Goal: Navigation & Orientation: Find specific page/section

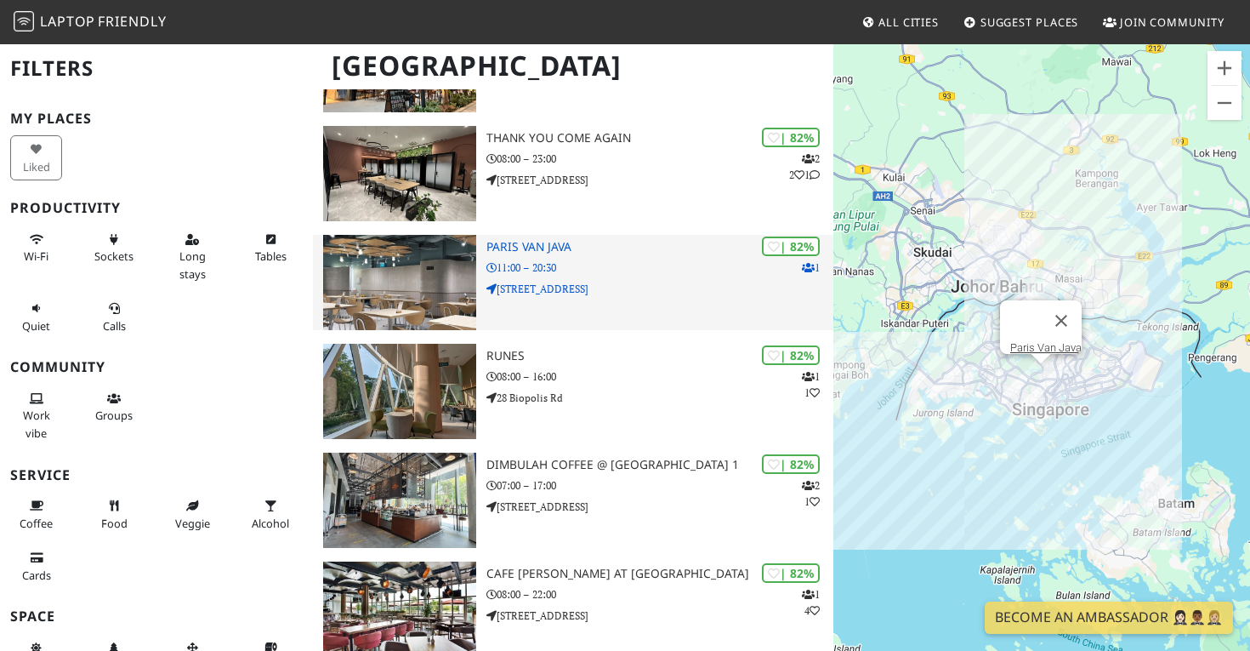
scroll to position [1109, 0]
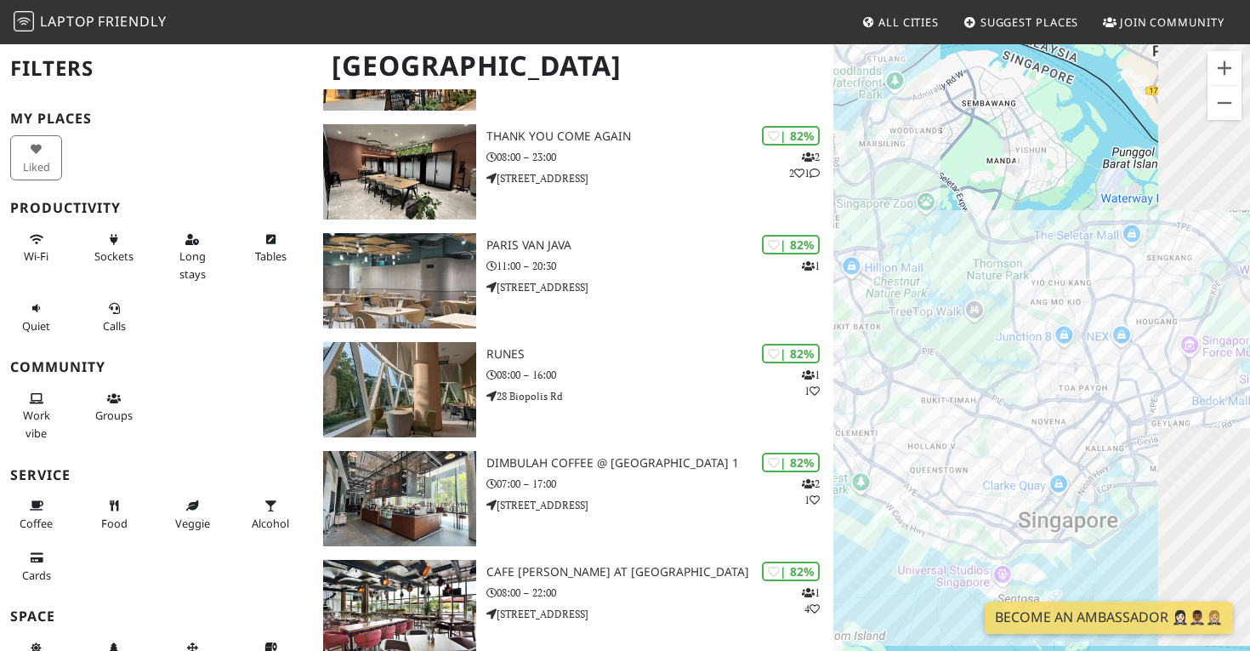
drag, startPoint x: 1152, startPoint y: 298, endPoint x: 878, endPoint y: 231, distance: 282.6
click at [878, 231] on div "To navigate, press the arrow keys." at bounding box center [1042, 368] width 417 height 651
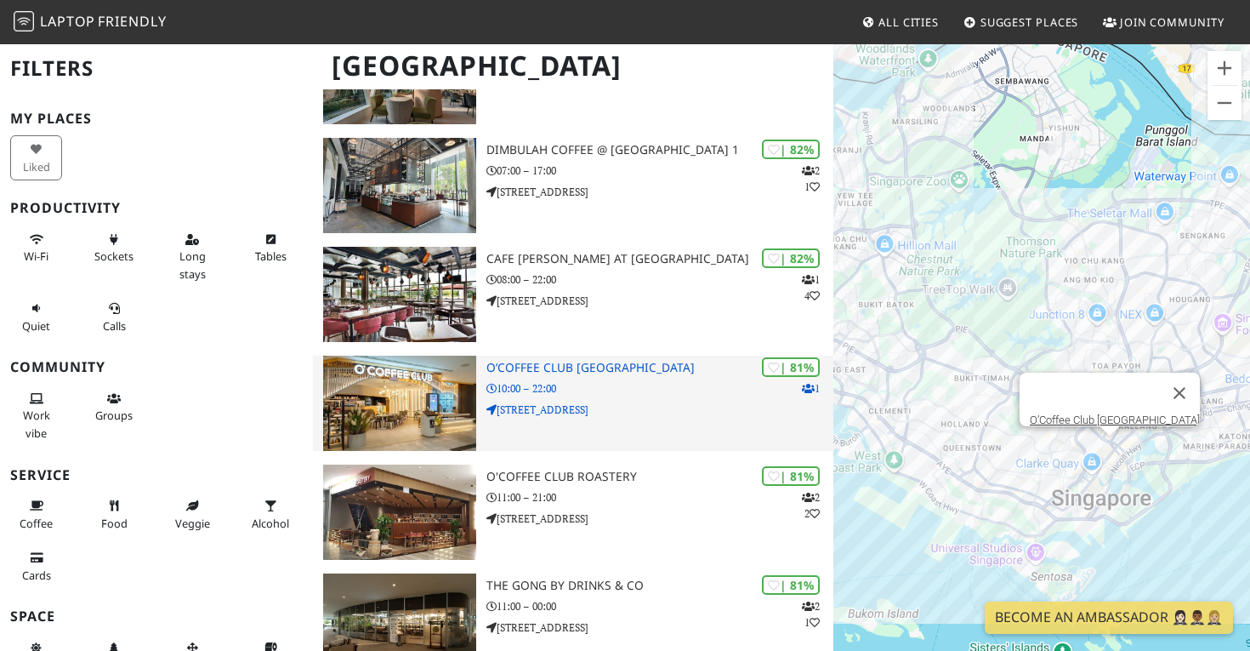
scroll to position [1456, 0]
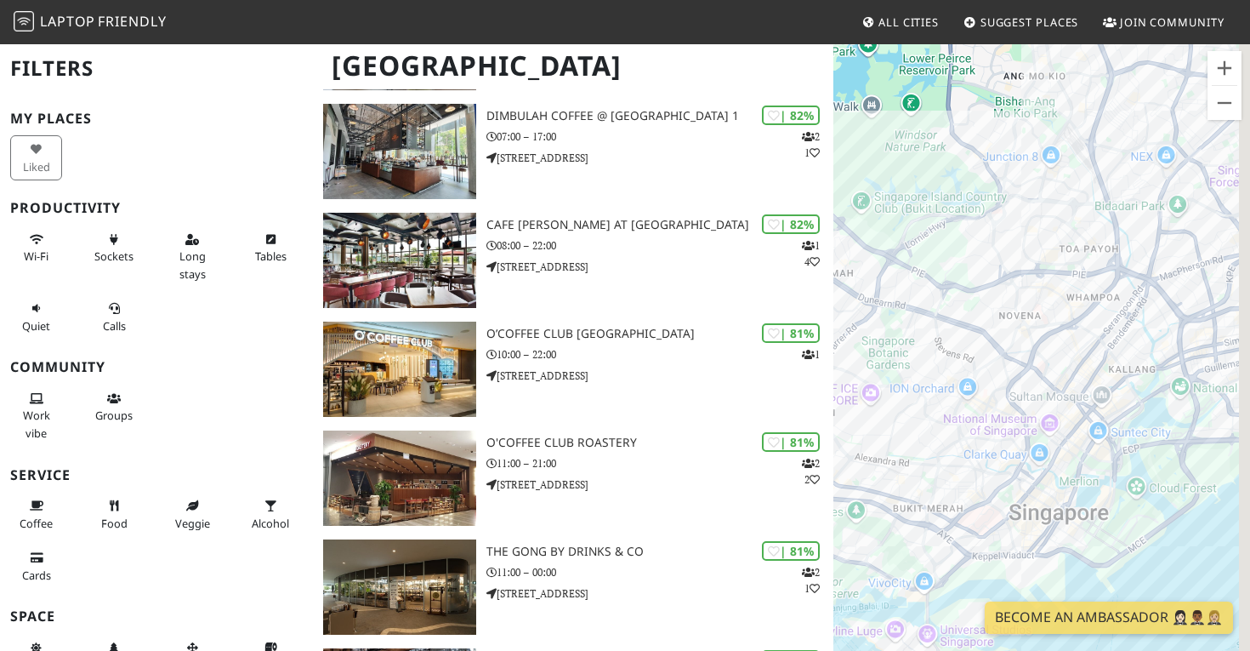
drag, startPoint x: 1098, startPoint y: 404, endPoint x: 910, endPoint y: 204, distance: 274.4
click at [910, 204] on div "To navigate, press the arrow keys." at bounding box center [1042, 368] width 417 height 651
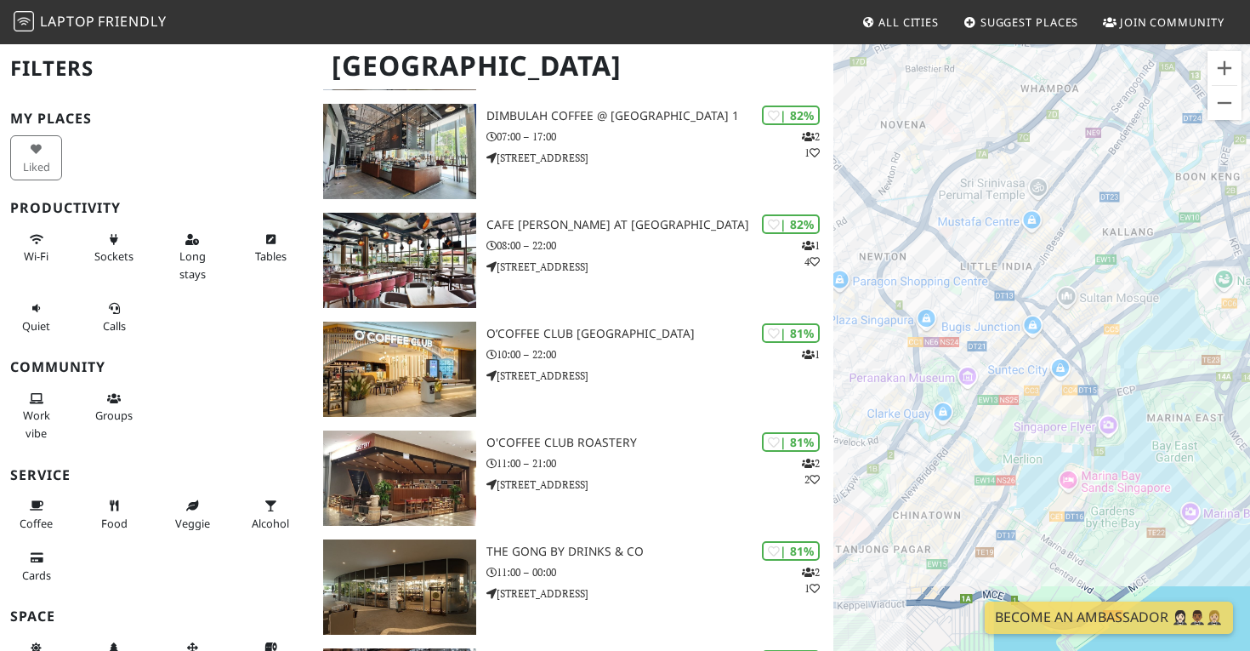
drag, startPoint x: 982, startPoint y: 292, endPoint x: 960, endPoint y: 138, distance: 155.4
click at [961, 138] on div "To navigate, press the arrow keys." at bounding box center [1042, 368] width 417 height 651
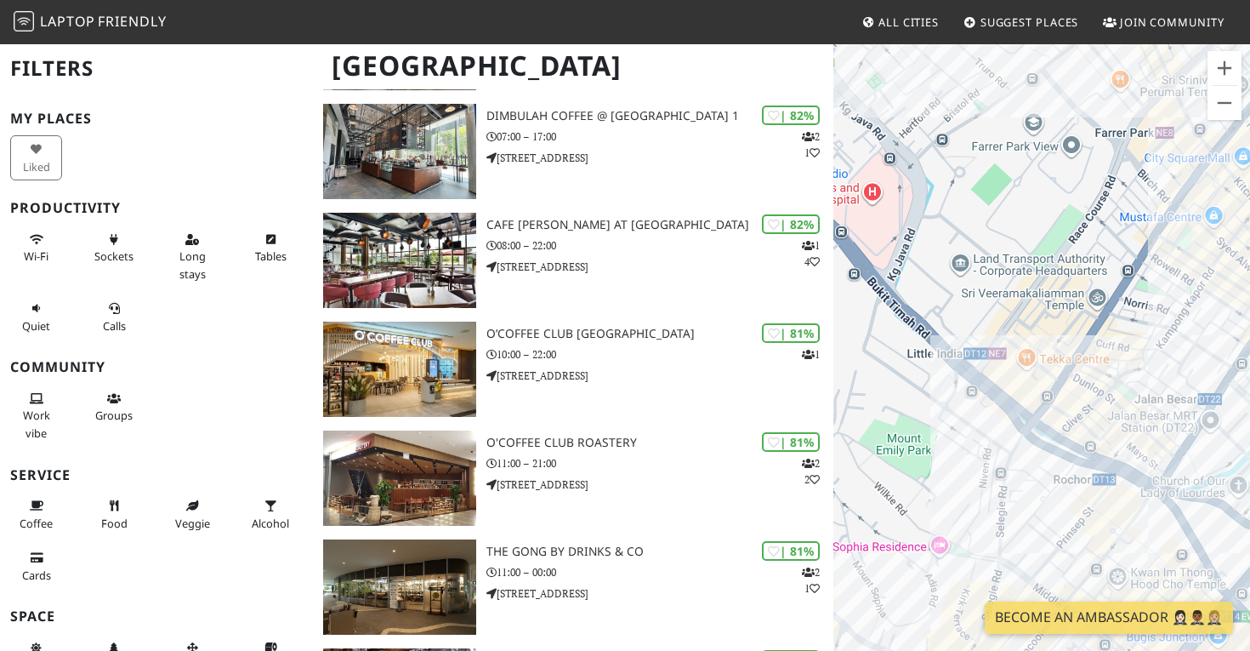
drag, startPoint x: 964, startPoint y: 239, endPoint x: 958, endPoint y: 22, distance: 217.0
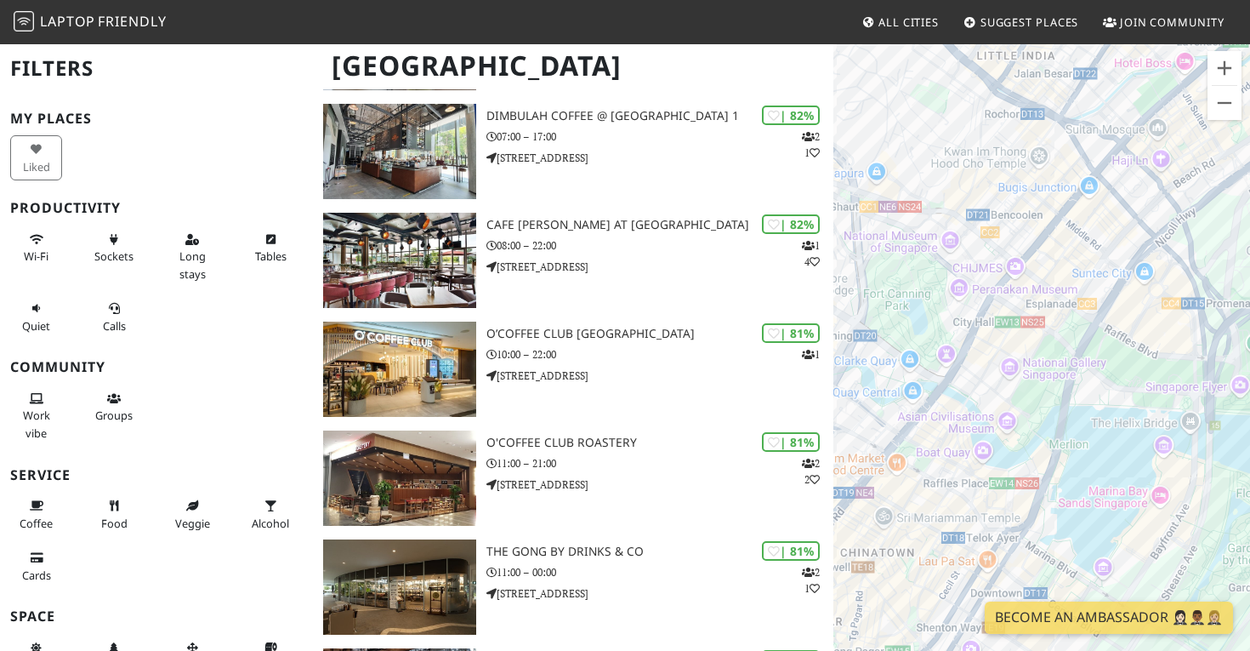
drag, startPoint x: 959, startPoint y: 364, endPoint x: 960, endPoint y: 306, distance: 57.8
click at [960, 306] on div "To navigate, press the arrow keys." at bounding box center [1042, 368] width 417 height 651
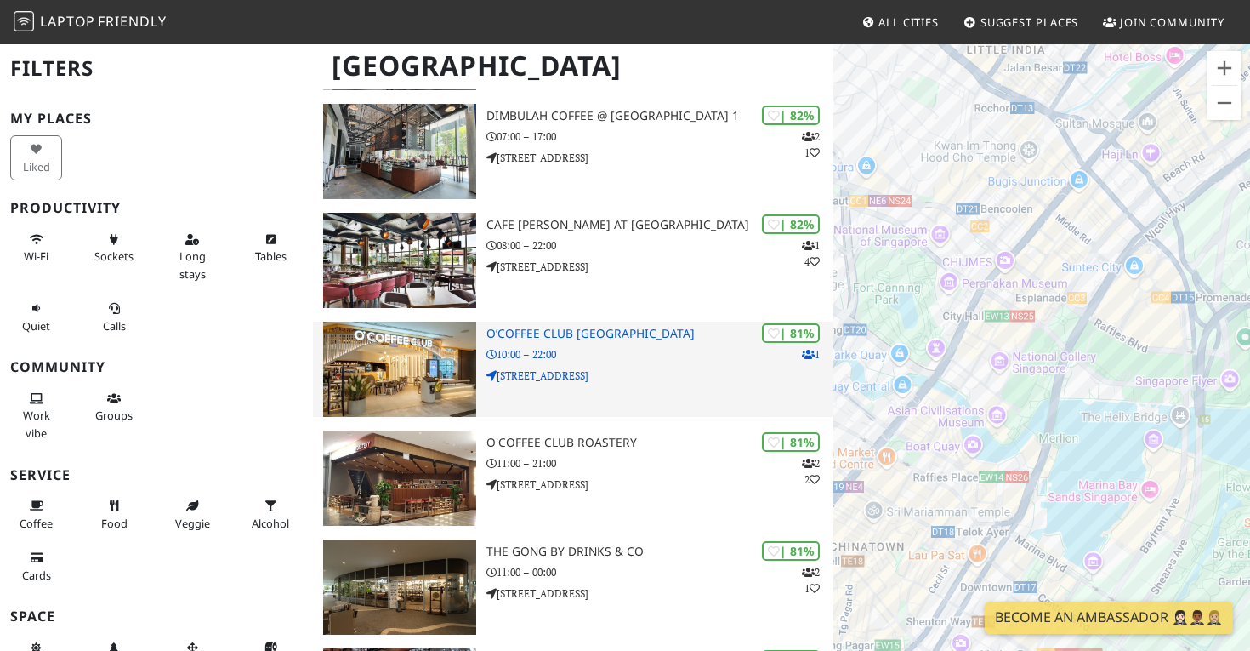
click at [640, 369] on p "252 North Bridge Rd" at bounding box center [660, 375] width 347 height 16
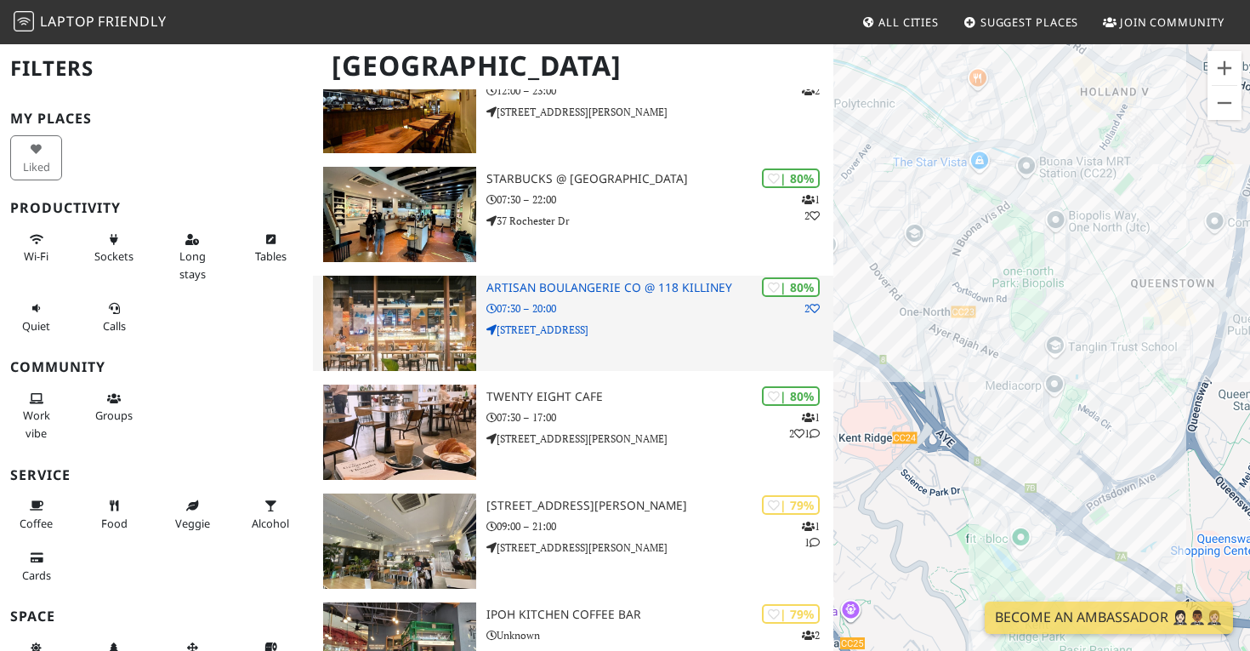
scroll to position [2171, 0]
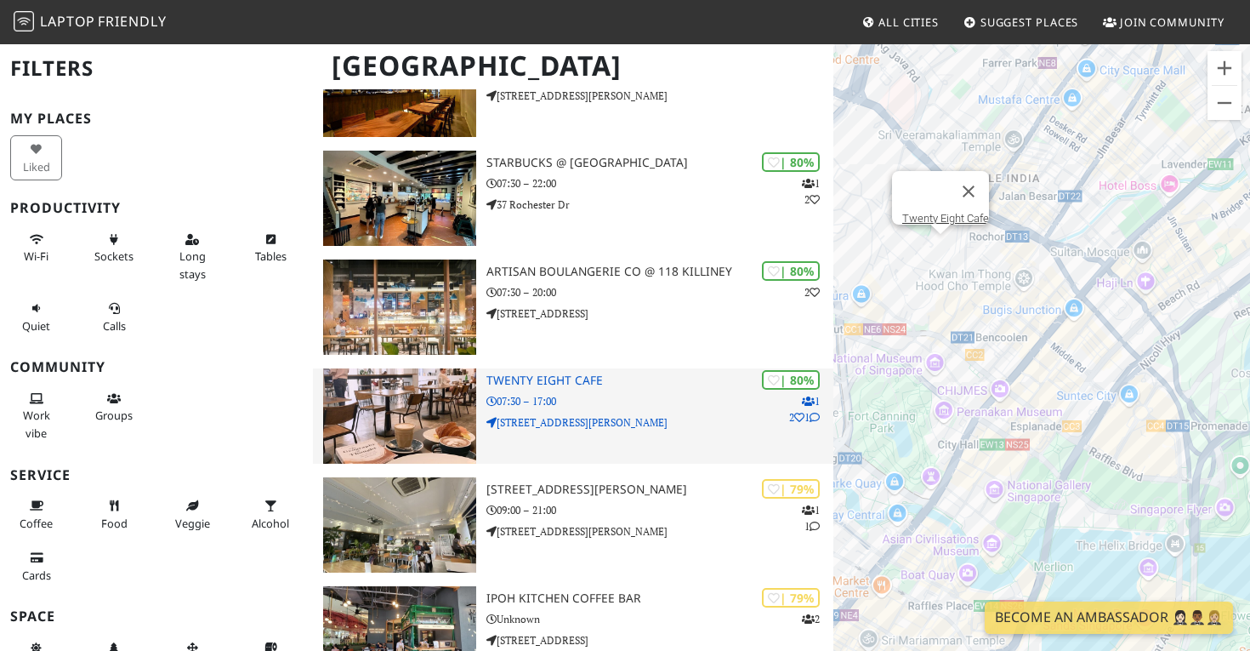
click at [609, 415] on p "28 Wilkie Rd" at bounding box center [660, 422] width 347 height 16
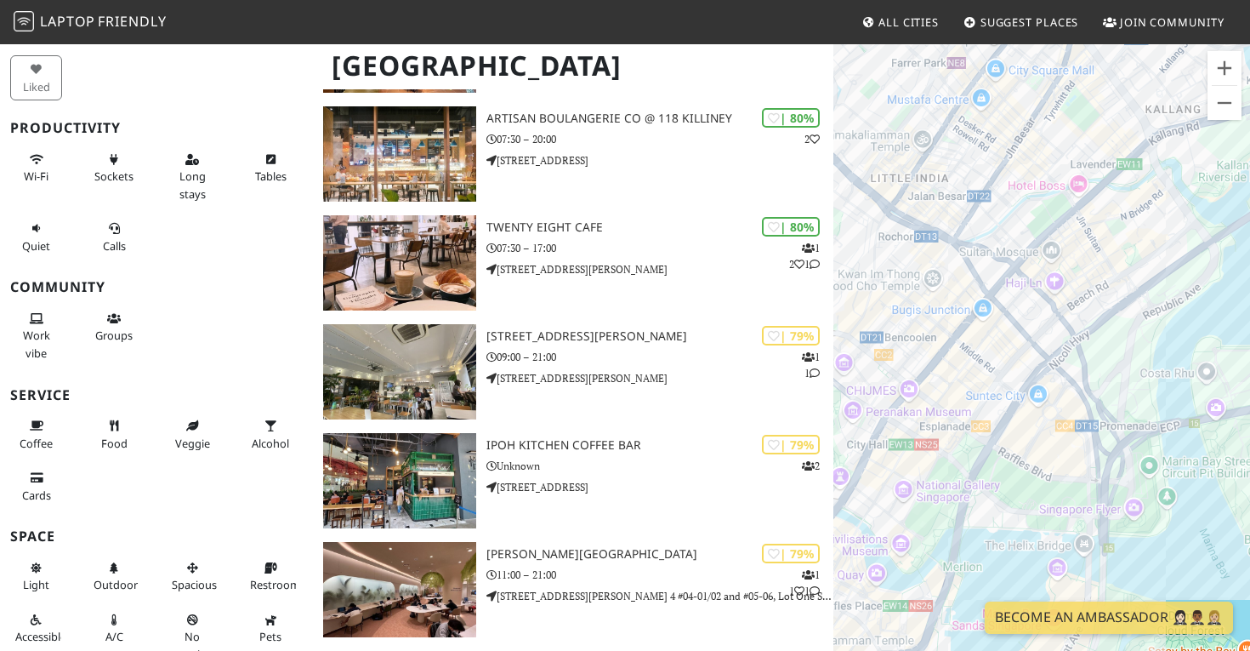
scroll to position [85, 0]
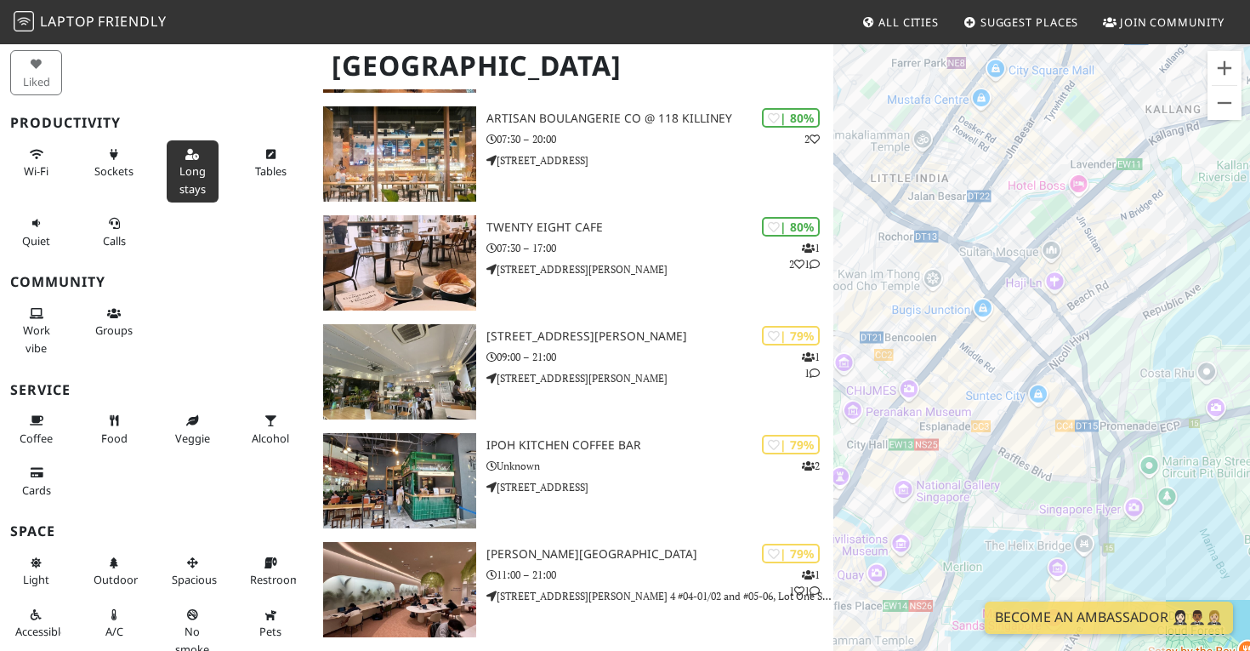
click at [187, 150] on icon at bounding box center [192, 155] width 14 height 11
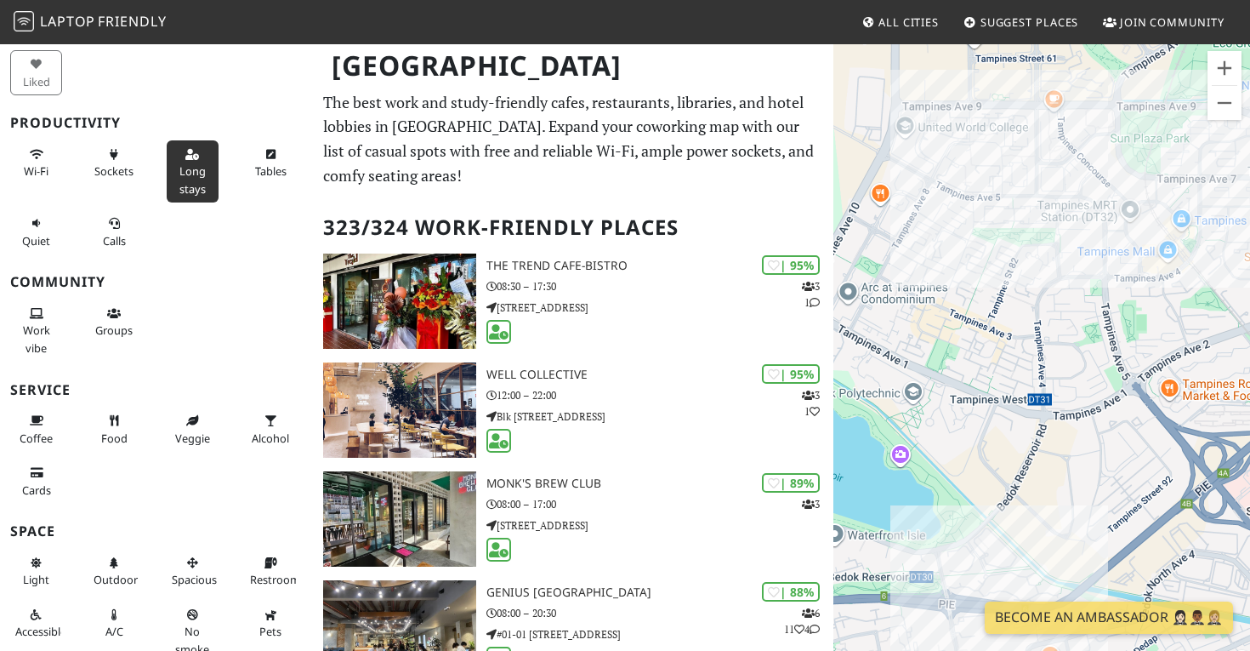
scroll to position [93, 0]
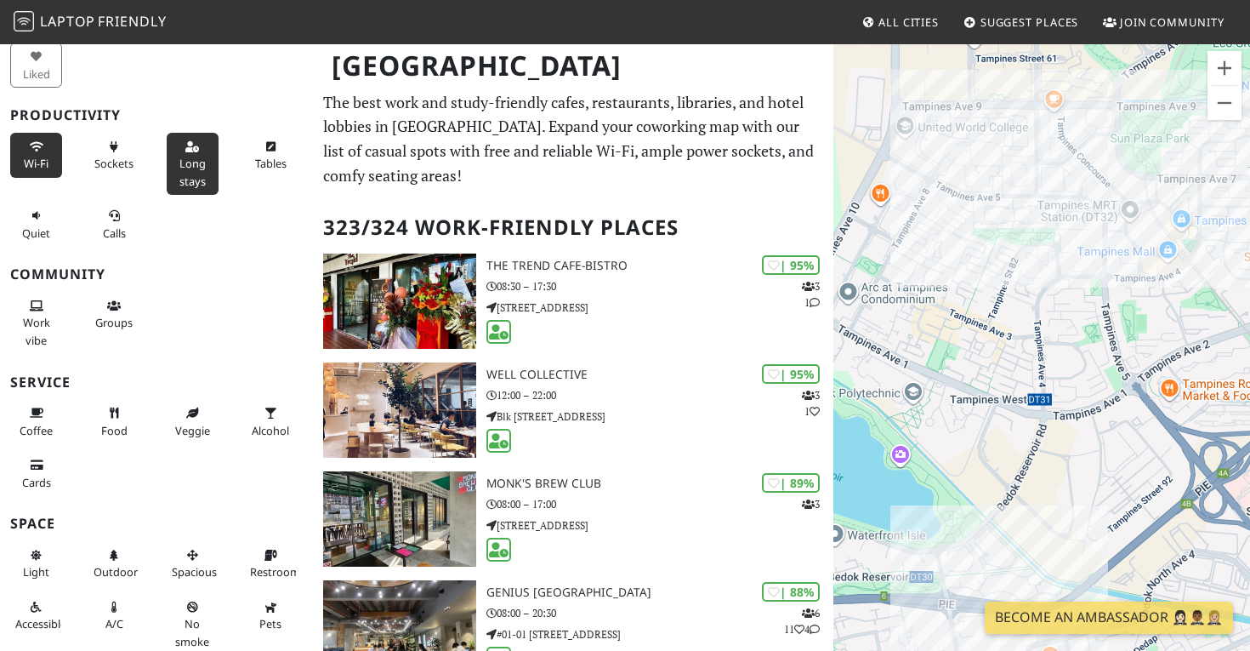
click at [43, 139] on button "Wi-Fi" at bounding box center [36, 155] width 52 height 45
click at [120, 157] on span "Sockets" at bounding box center [113, 163] width 39 height 15
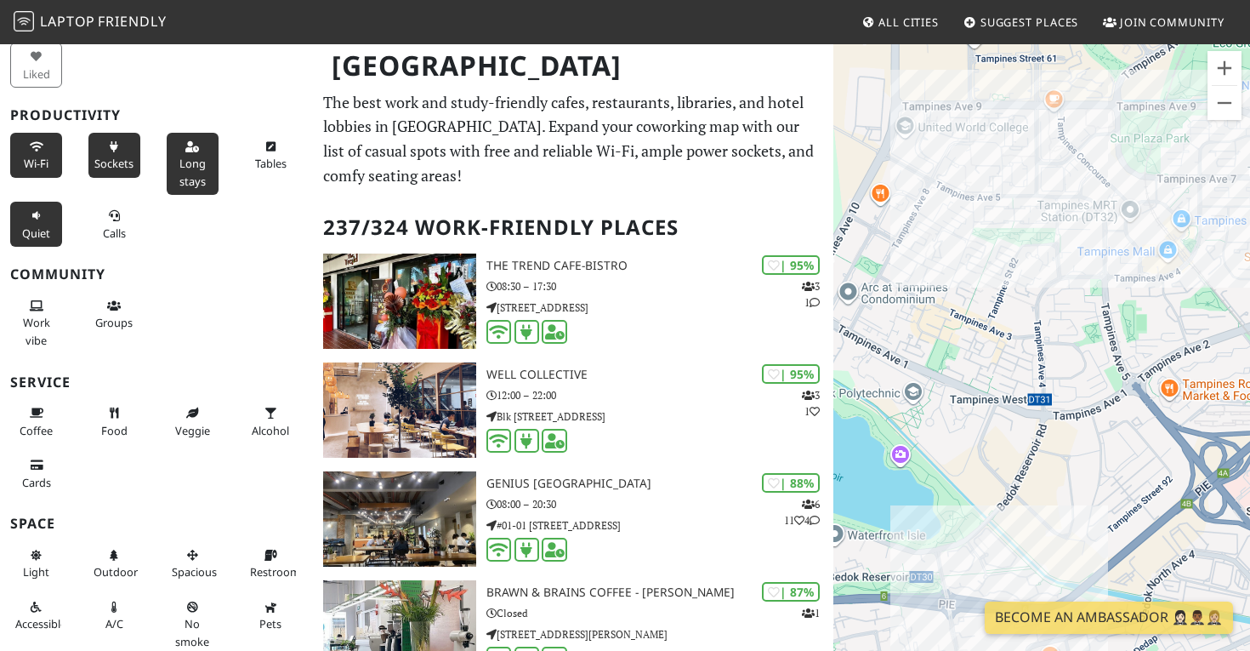
click at [36, 229] on span "Quiet" at bounding box center [36, 232] width 28 height 15
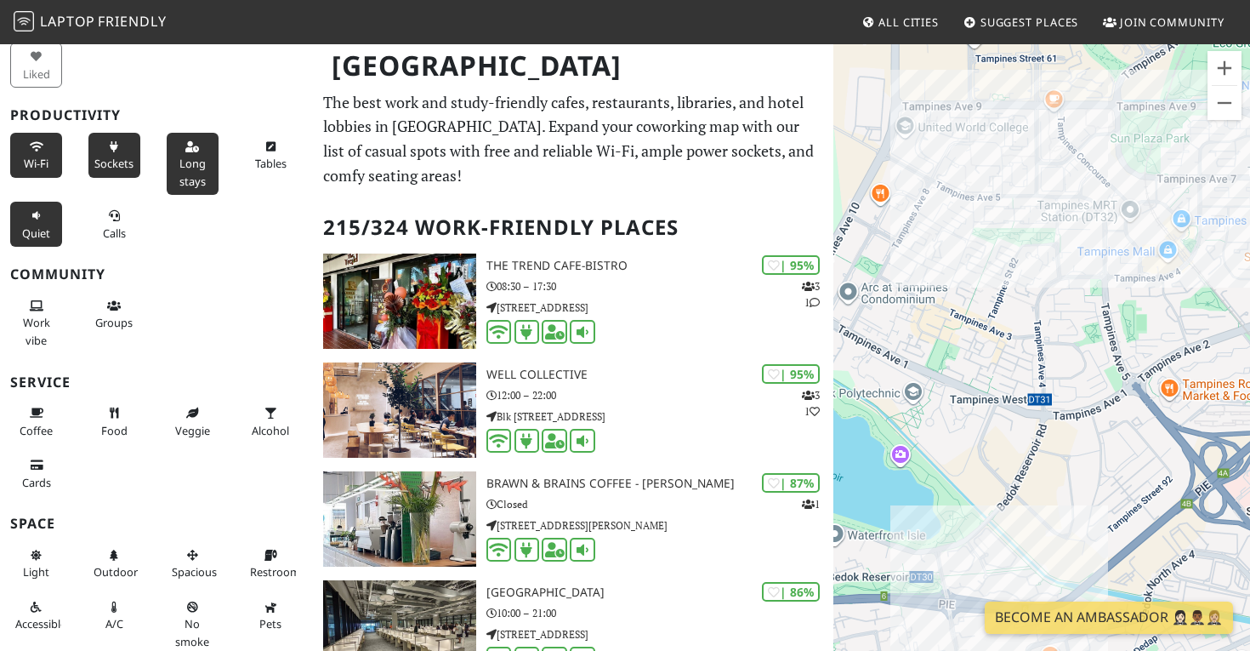
click at [36, 229] on span "Quiet" at bounding box center [36, 232] width 28 height 15
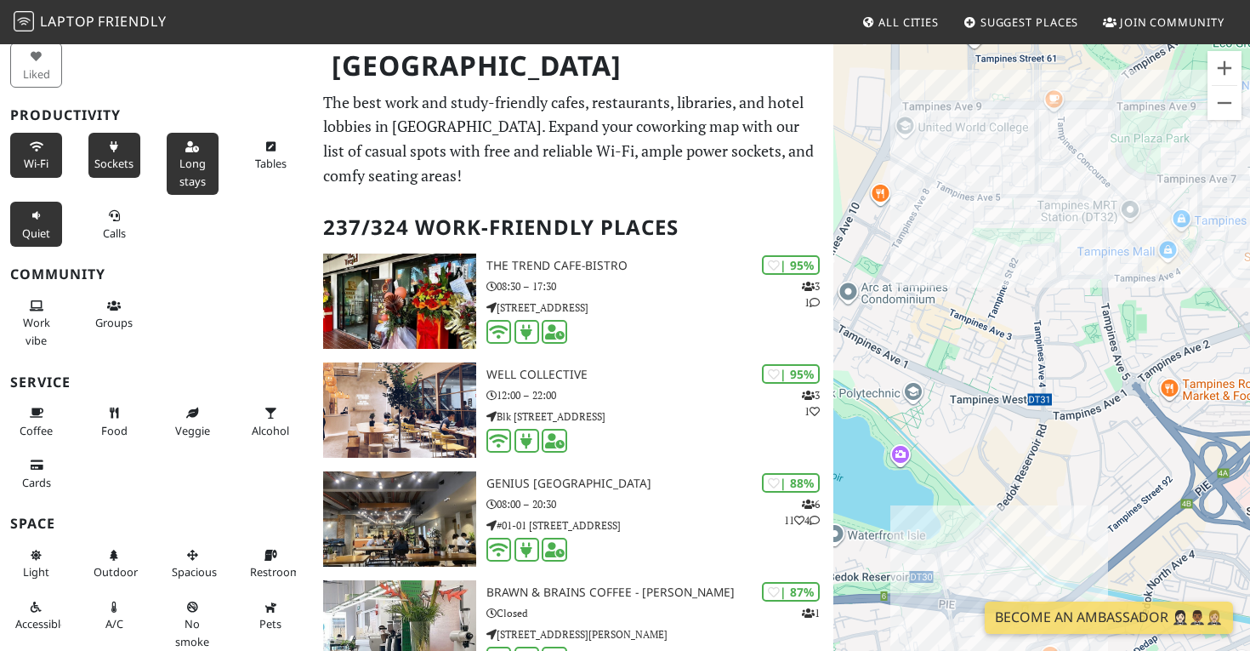
click at [36, 229] on span "Quiet" at bounding box center [36, 232] width 28 height 15
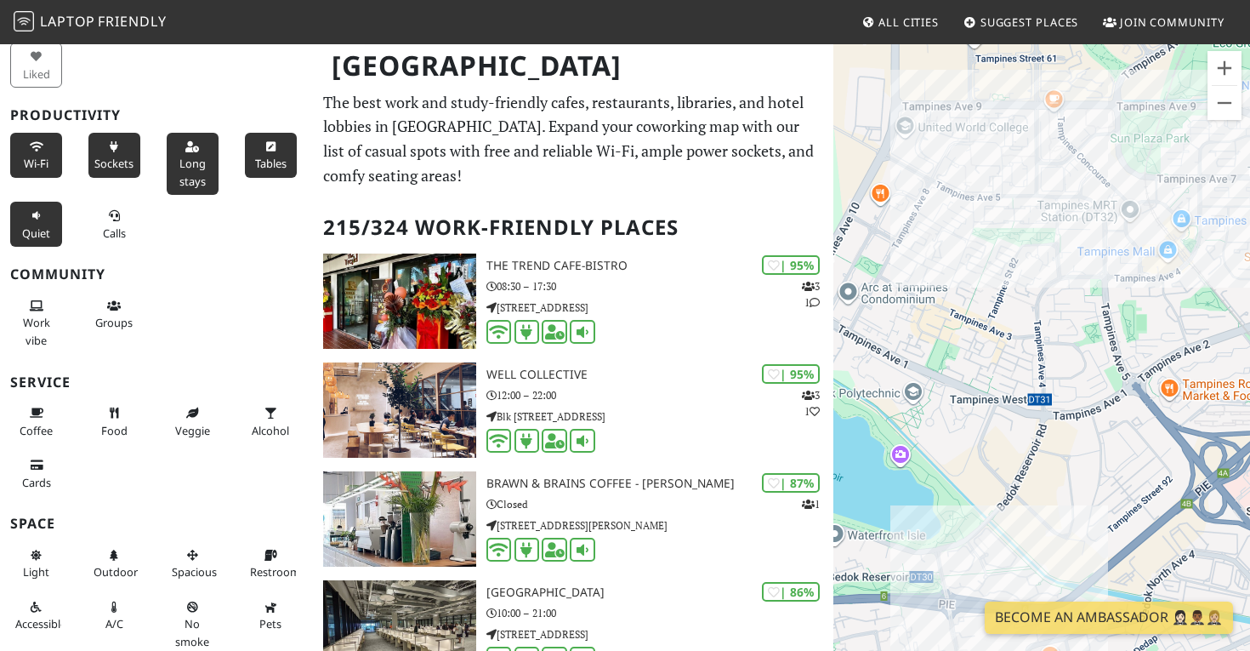
click at [270, 157] on span "Tables" at bounding box center [270, 163] width 31 height 15
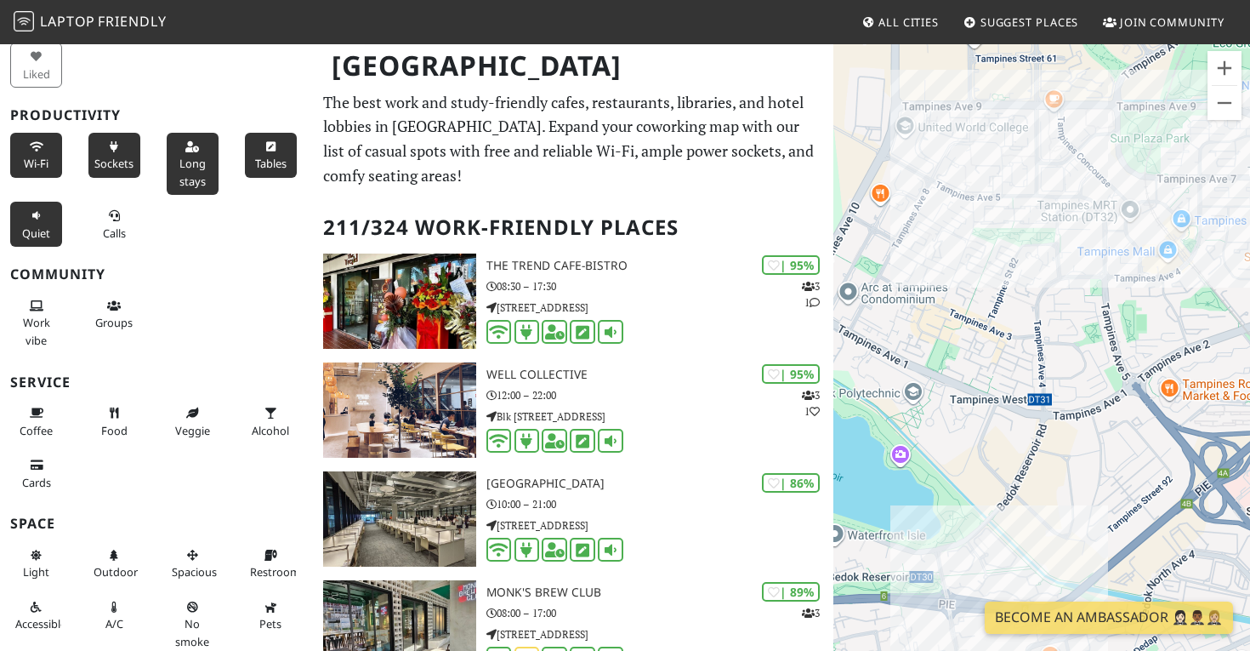
click at [270, 157] on span "Tables" at bounding box center [270, 163] width 31 height 15
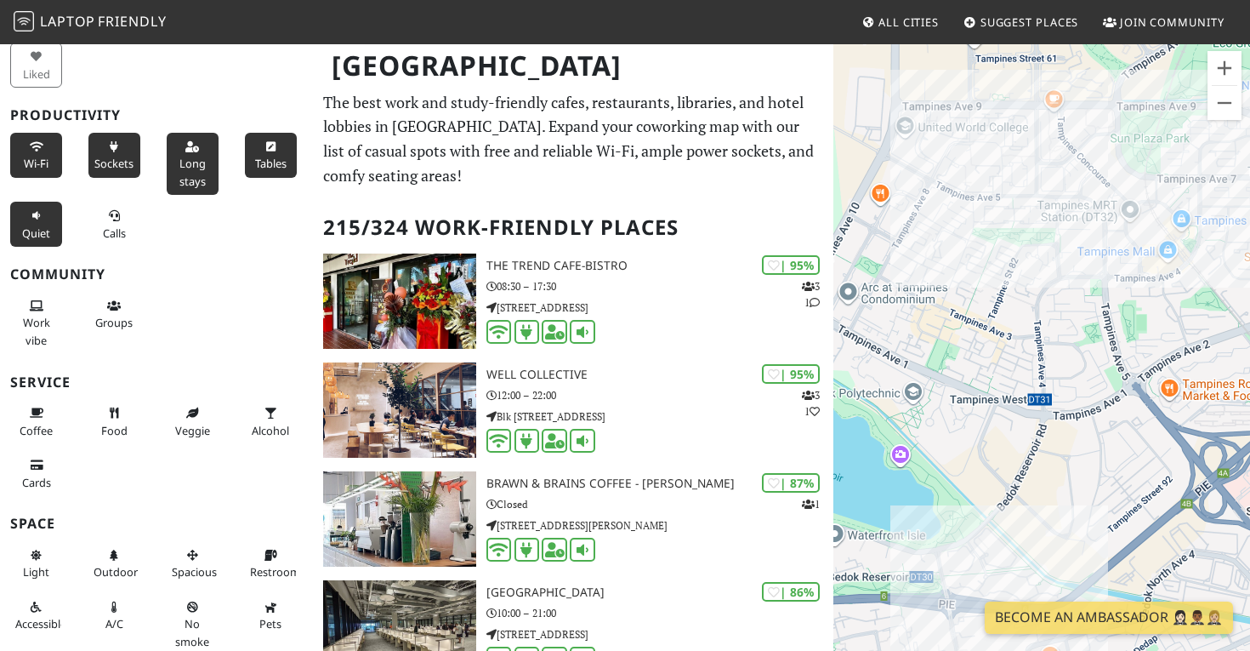
click at [270, 157] on span "Tables" at bounding box center [270, 163] width 31 height 15
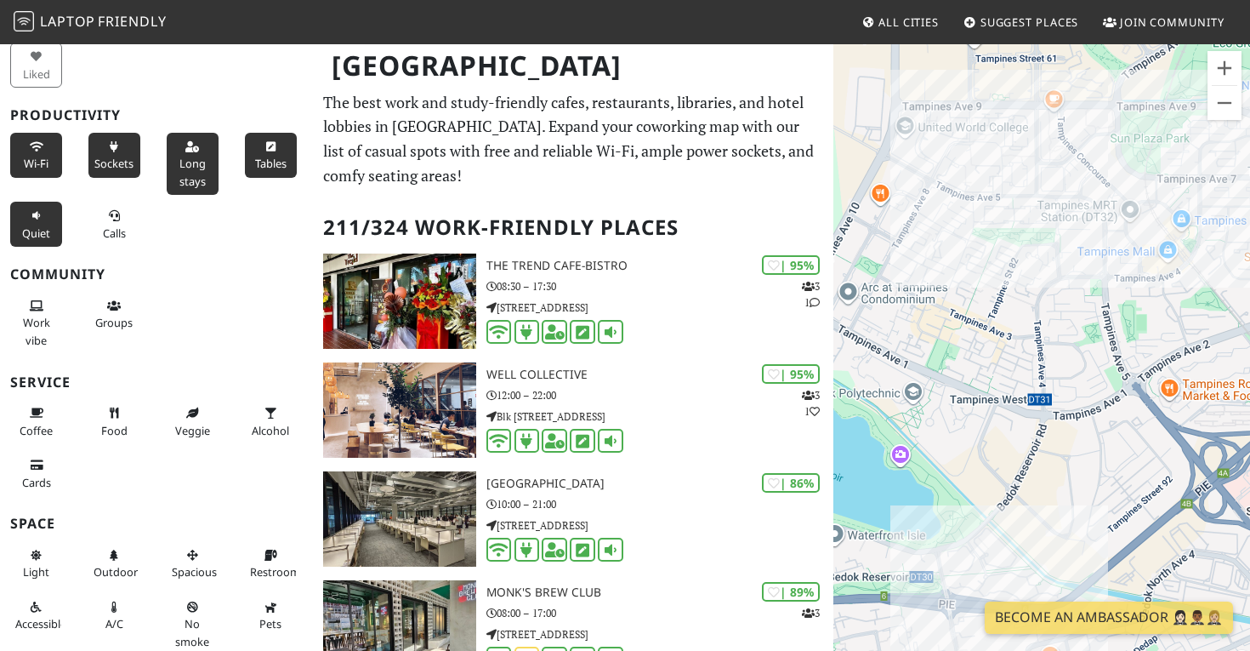
click at [270, 157] on span "Tables" at bounding box center [270, 163] width 31 height 15
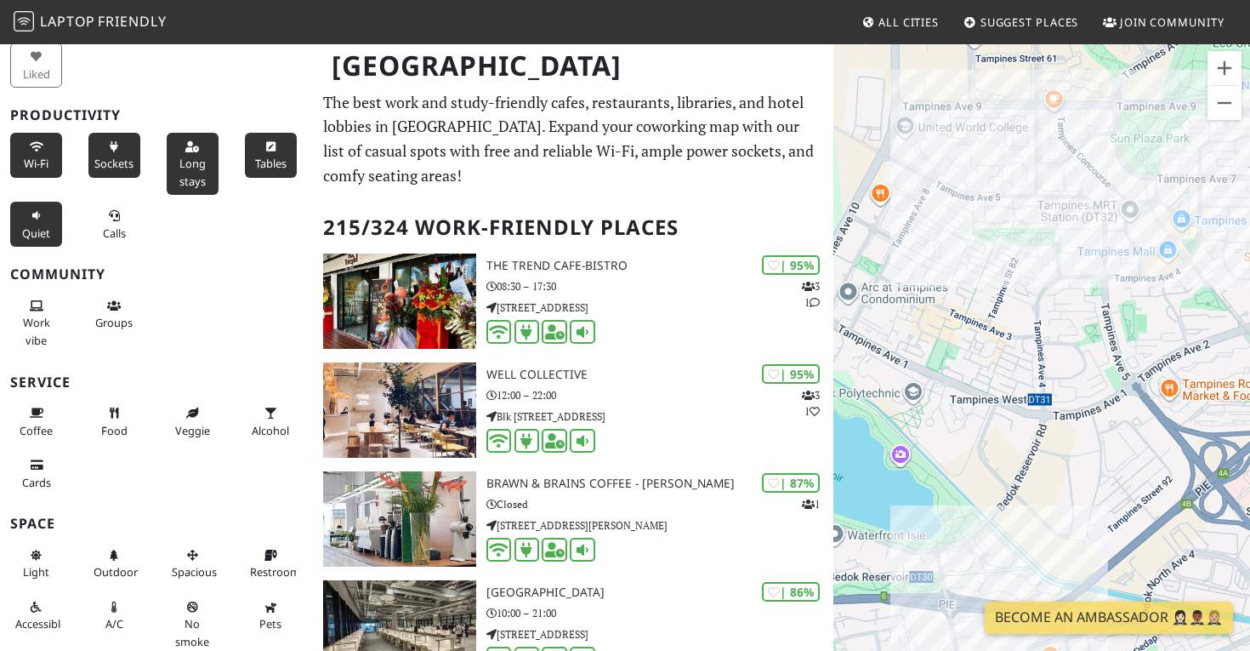
click at [271, 165] on span "Tables" at bounding box center [270, 163] width 31 height 15
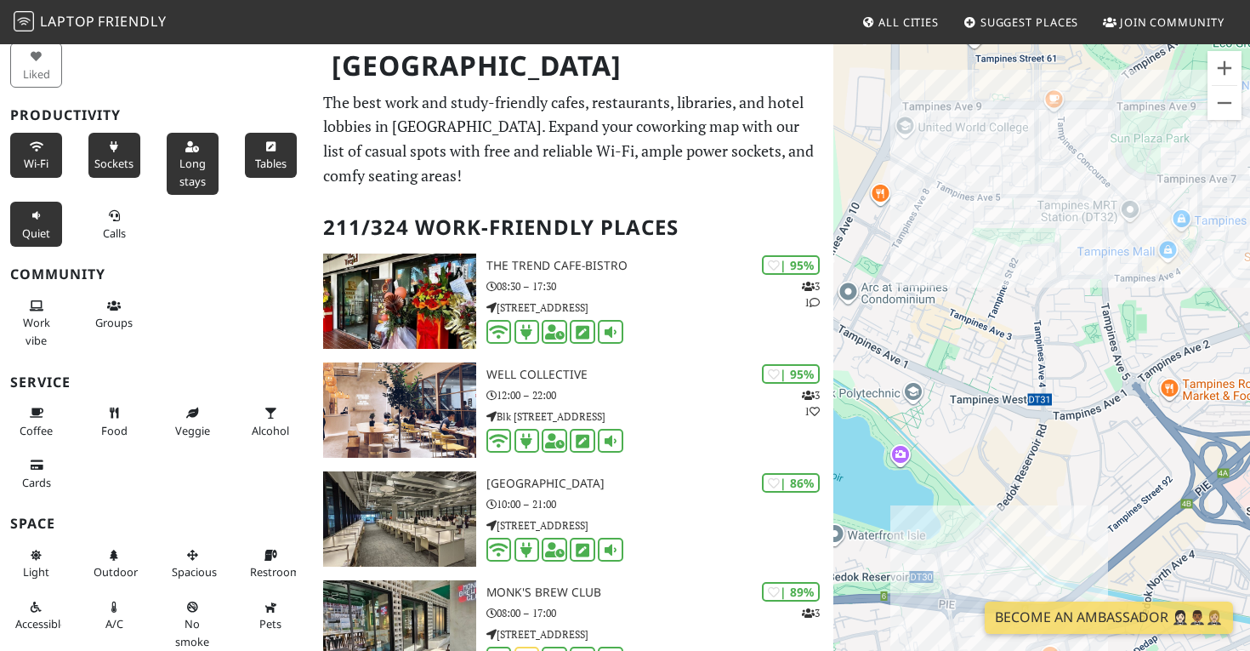
click at [271, 165] on span "Tables" at bounding box center [270, 163] width 31 height 15
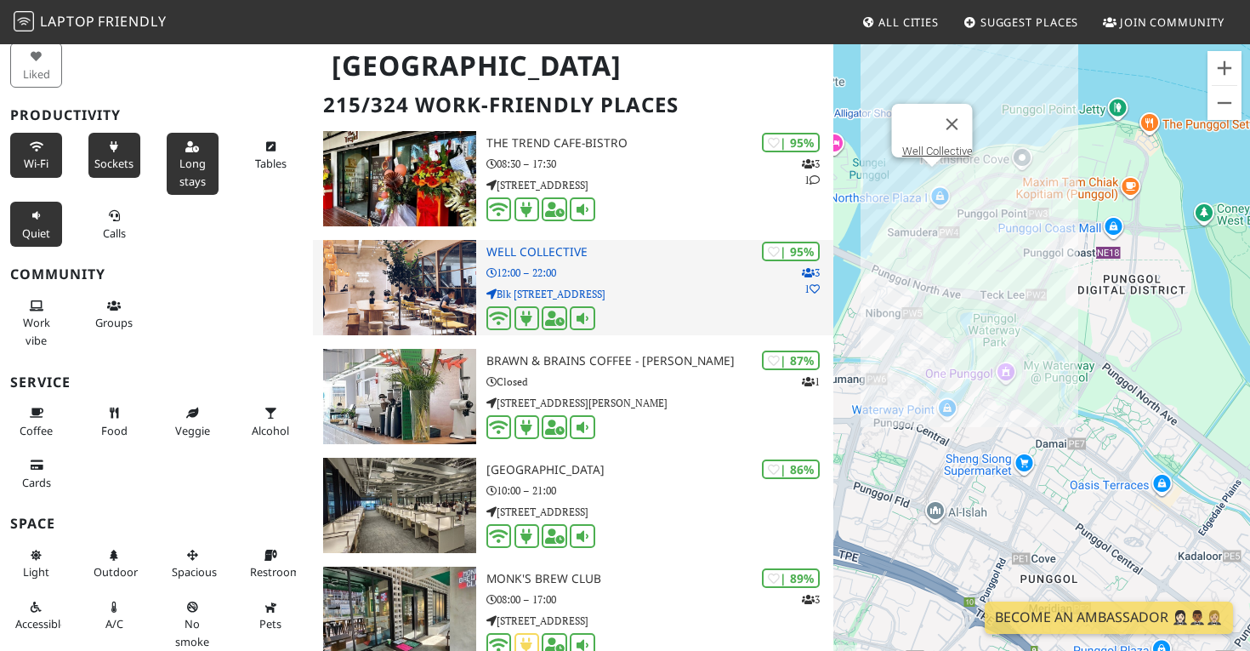
scroll to position [128, 0]
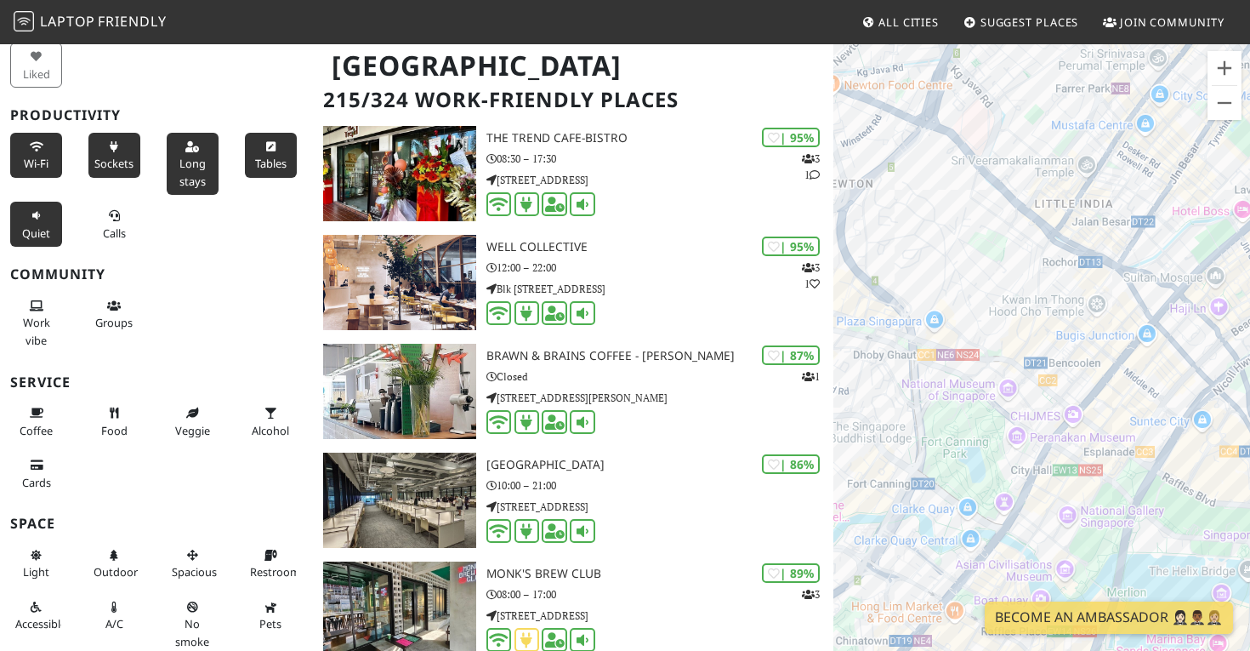
click at [273, 148] on icon at bounding box center [271, 147] width 14 height 11
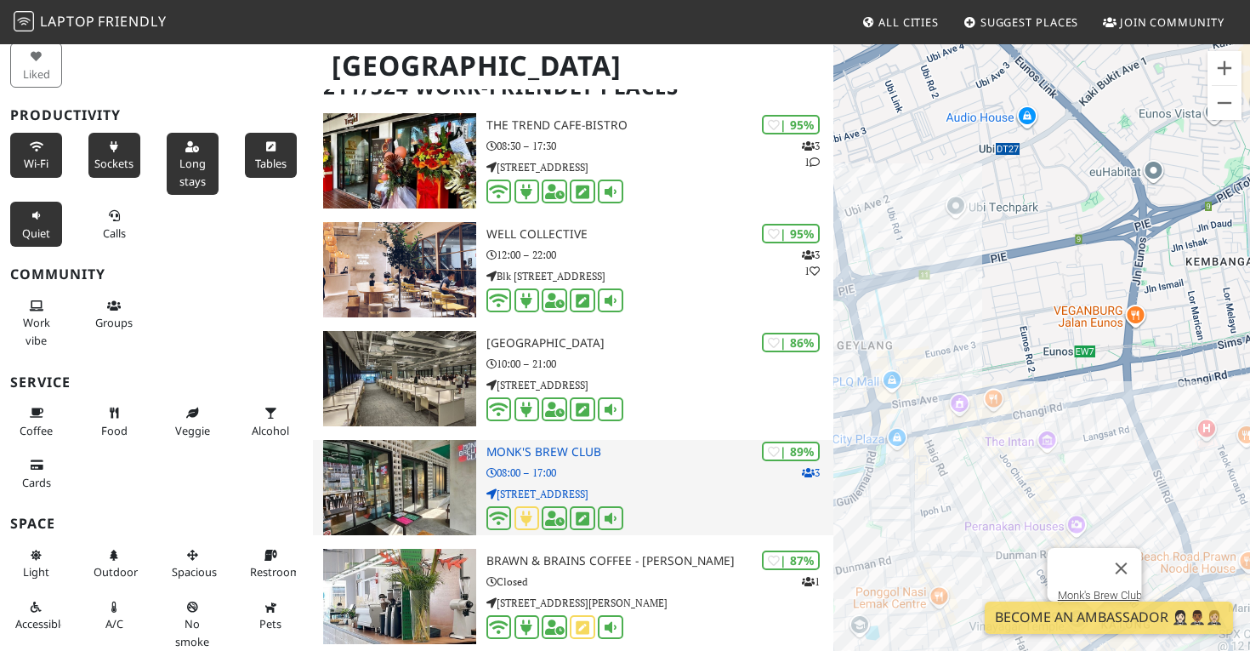
scroll to position [137, 0]
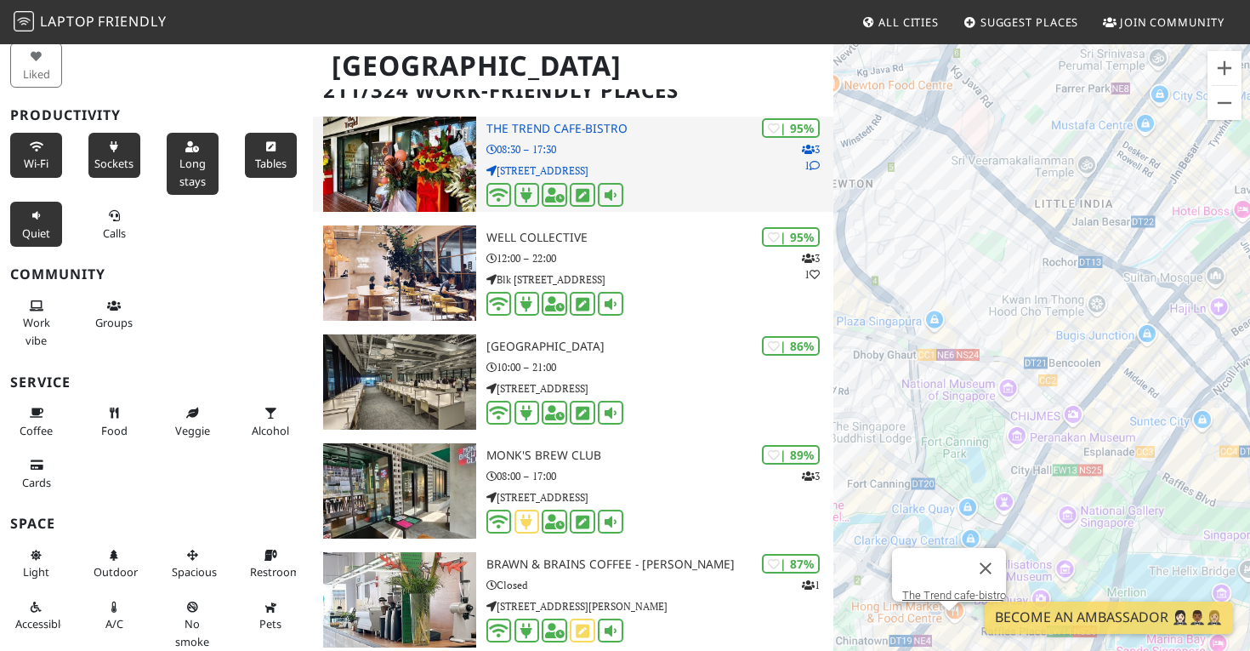
click at [619, 141] on p "08:30 – 17:30" at bounding box center [660, 149] width 347 height 16
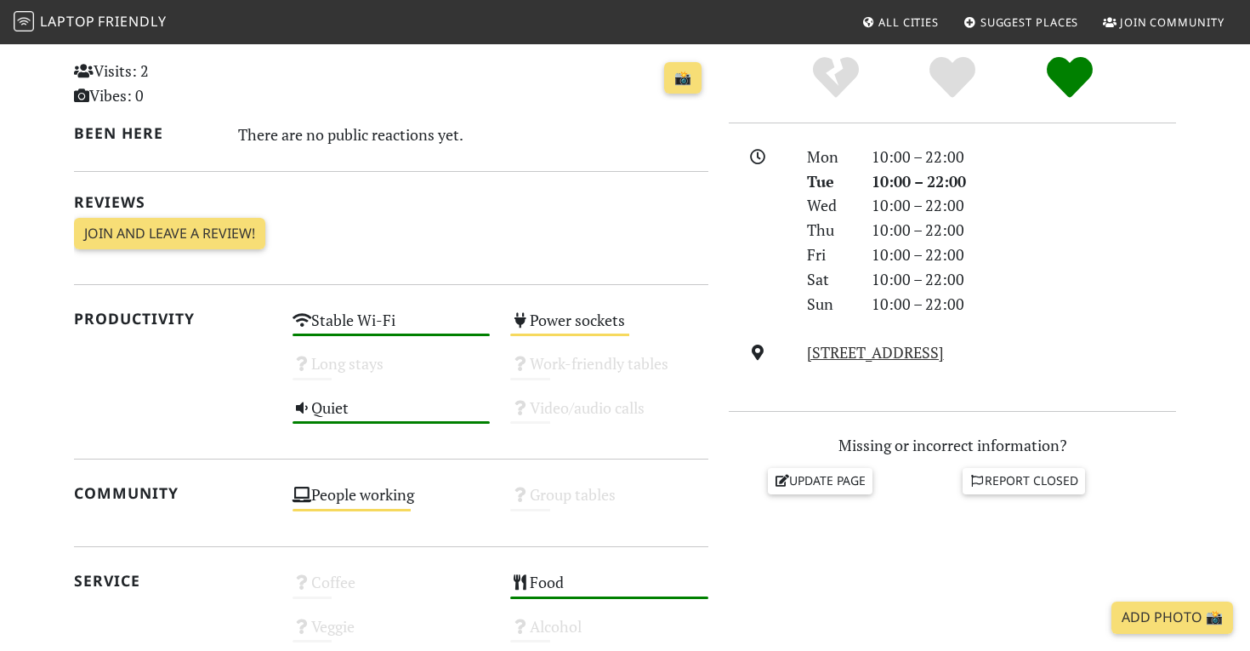
scroll to position [417, 0]
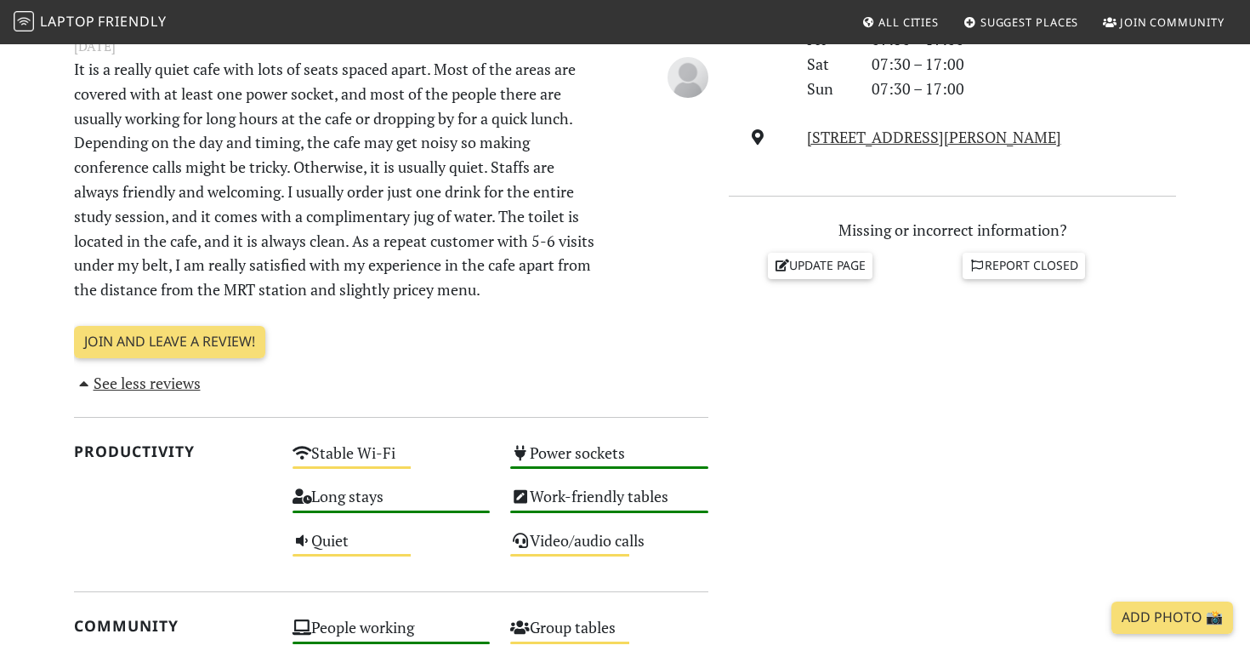
scroll to position [612, 0]
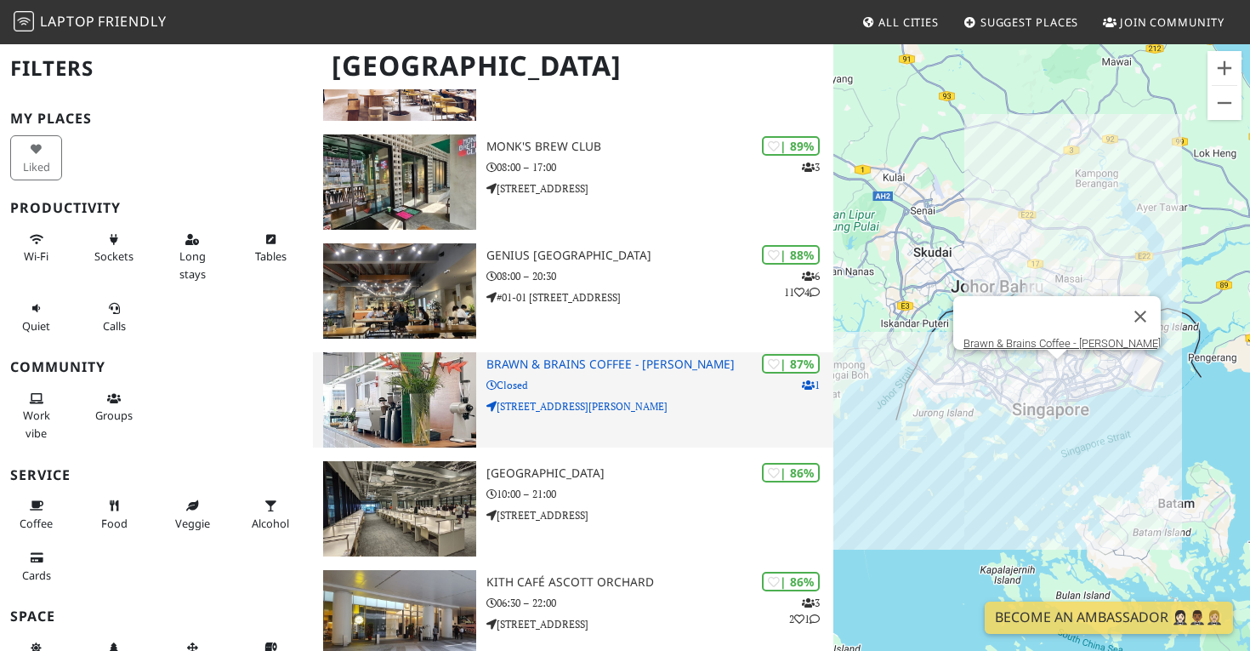
scroll to position [508, 0]
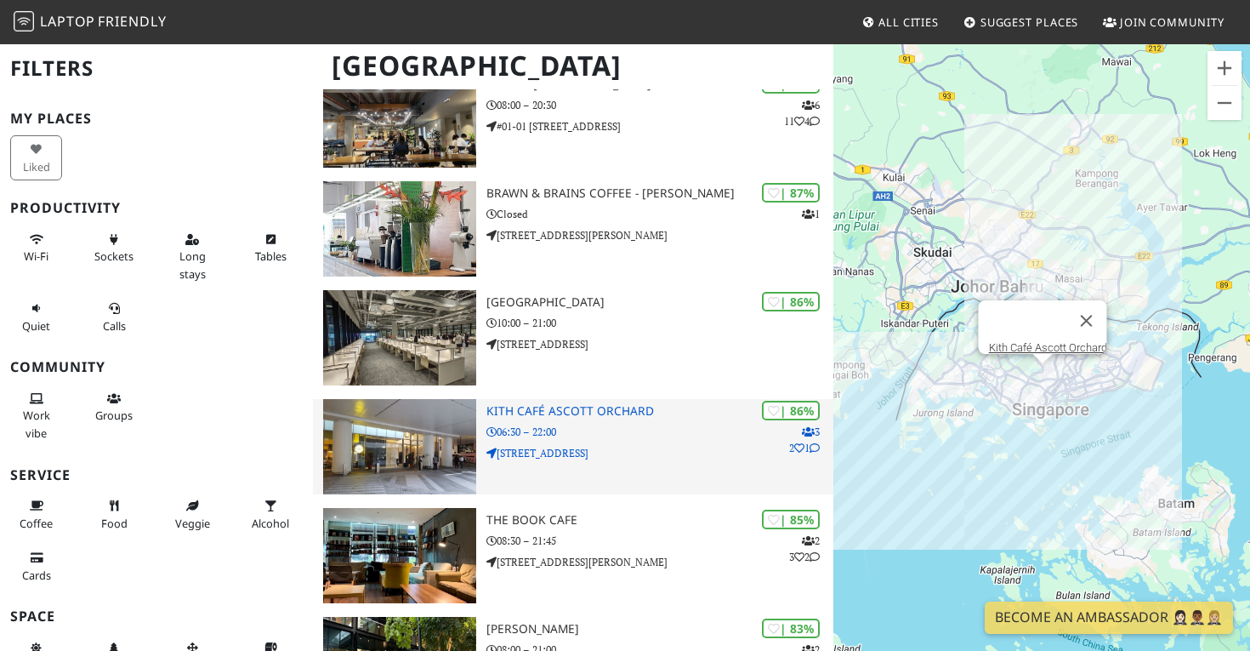
click at [463, 431] on img at bounding box center [399, 446] width 153 height 95
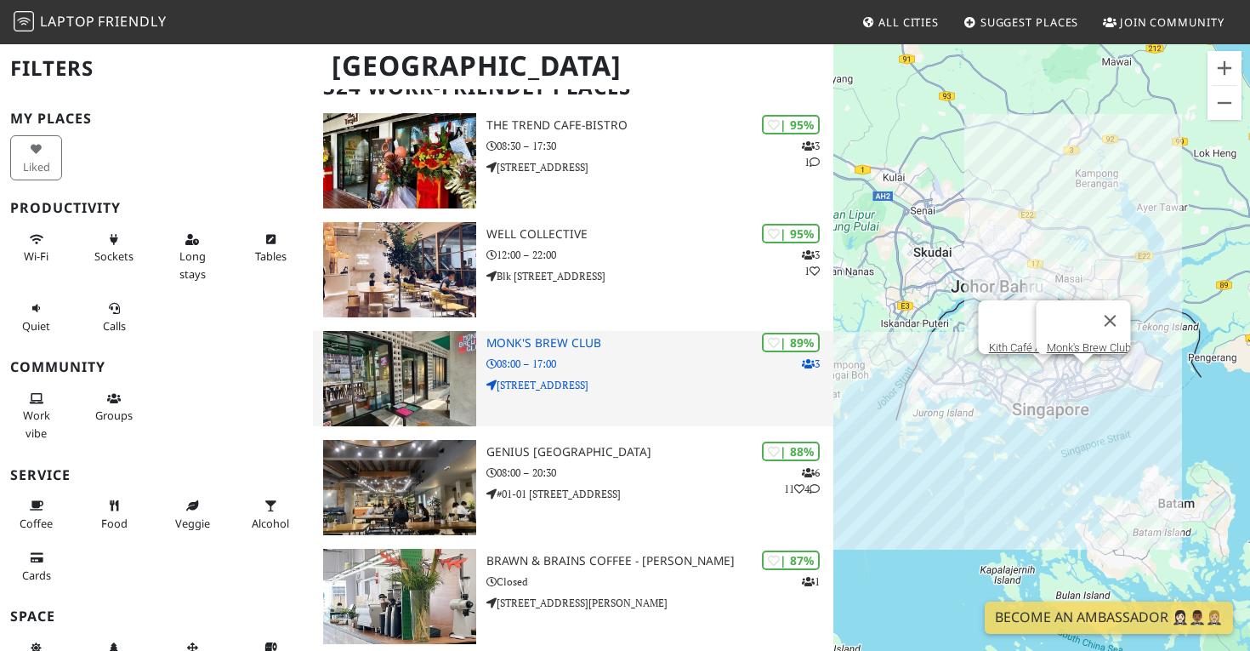
scroll to position [103, 0]
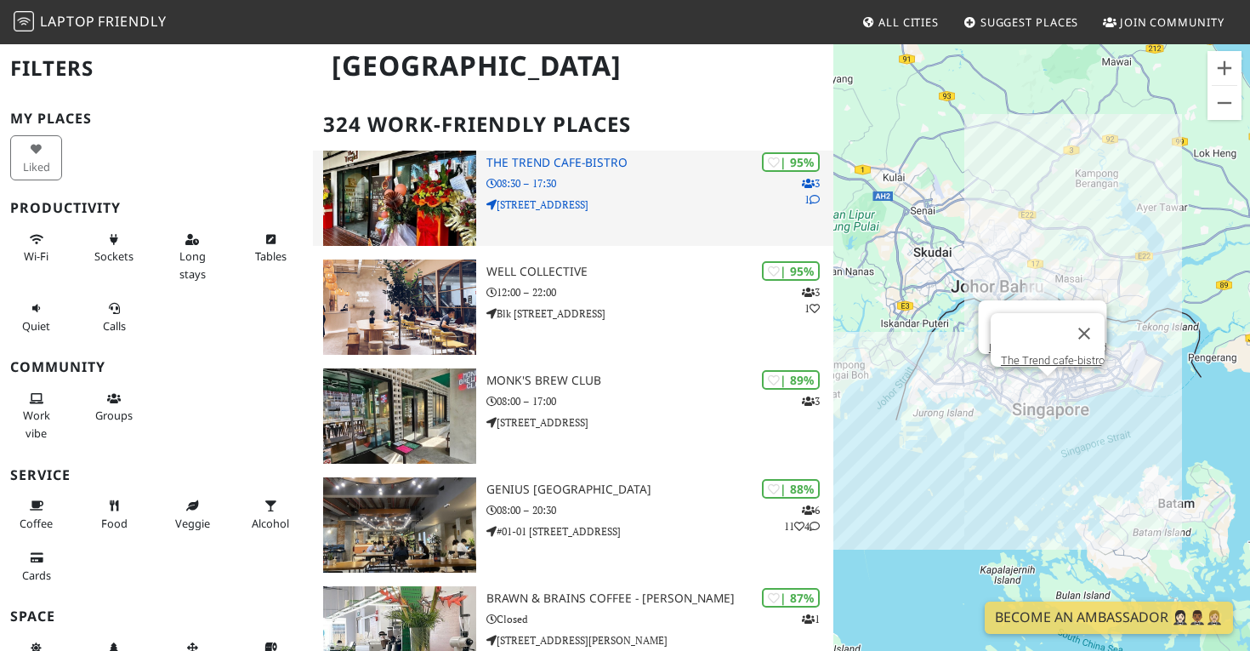
click at [621, 179] on p "08:30 – 17:30" at bounding box center [660, 183] width 347 height 16
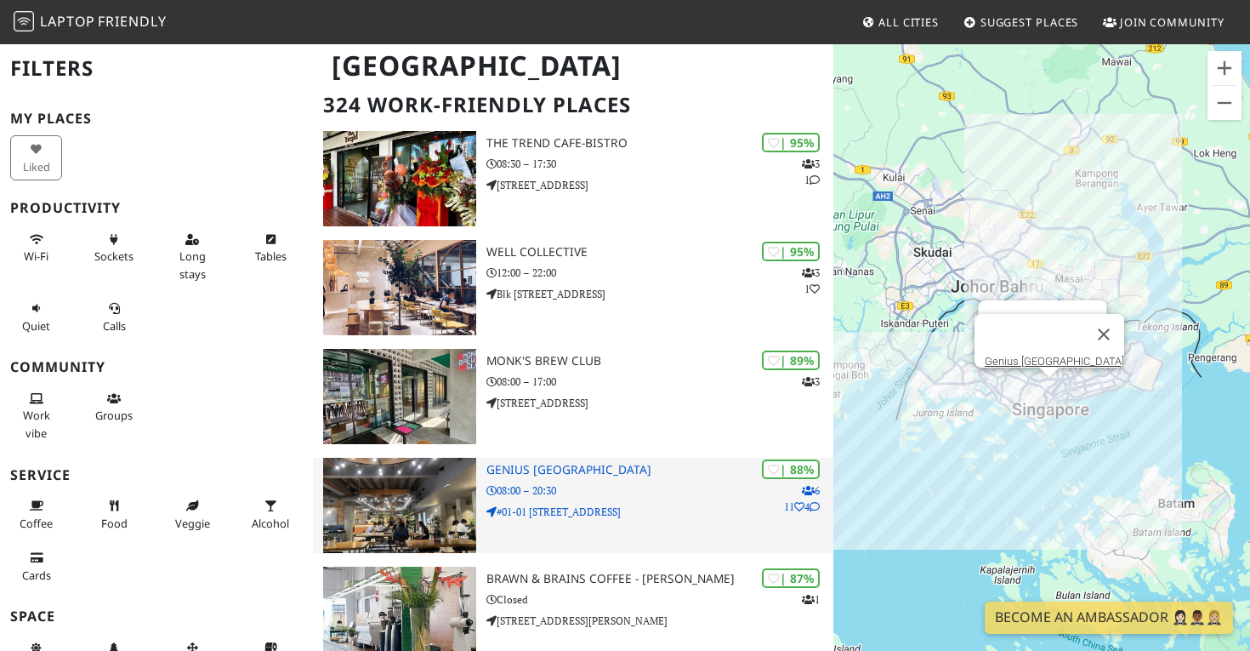
scroll to position [162, 0]
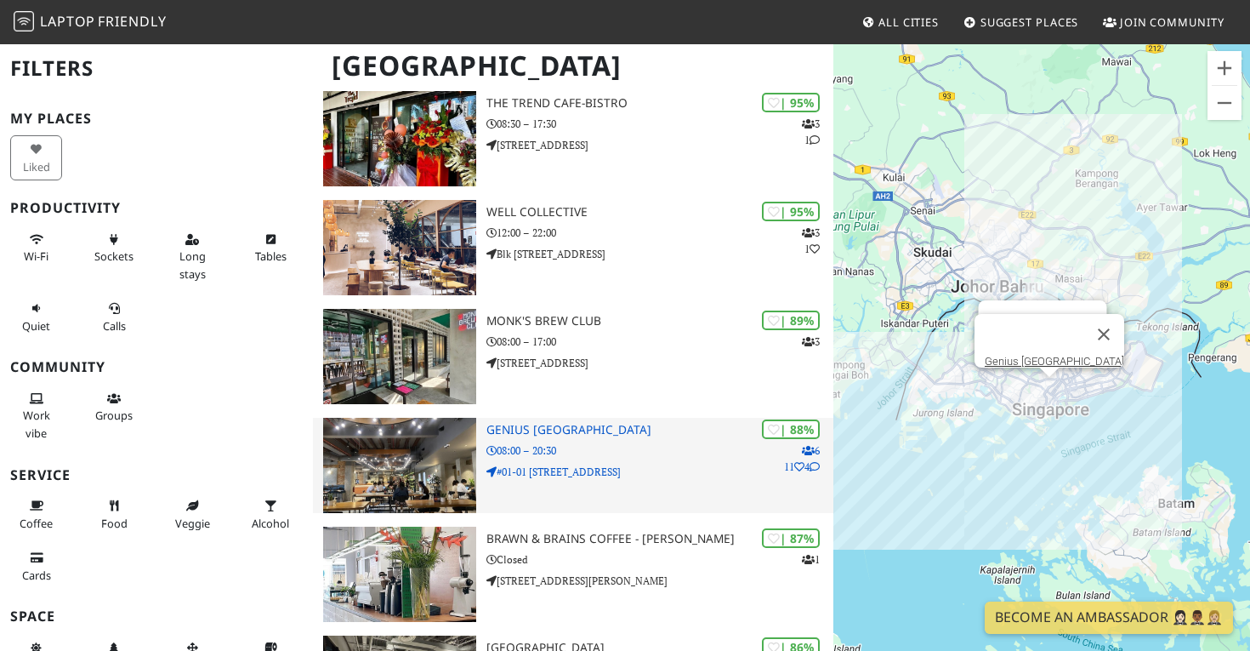
click at [624, 432] on h3 "Genius Central Singapore" at bounding box center [660, 430] width 347 height 14
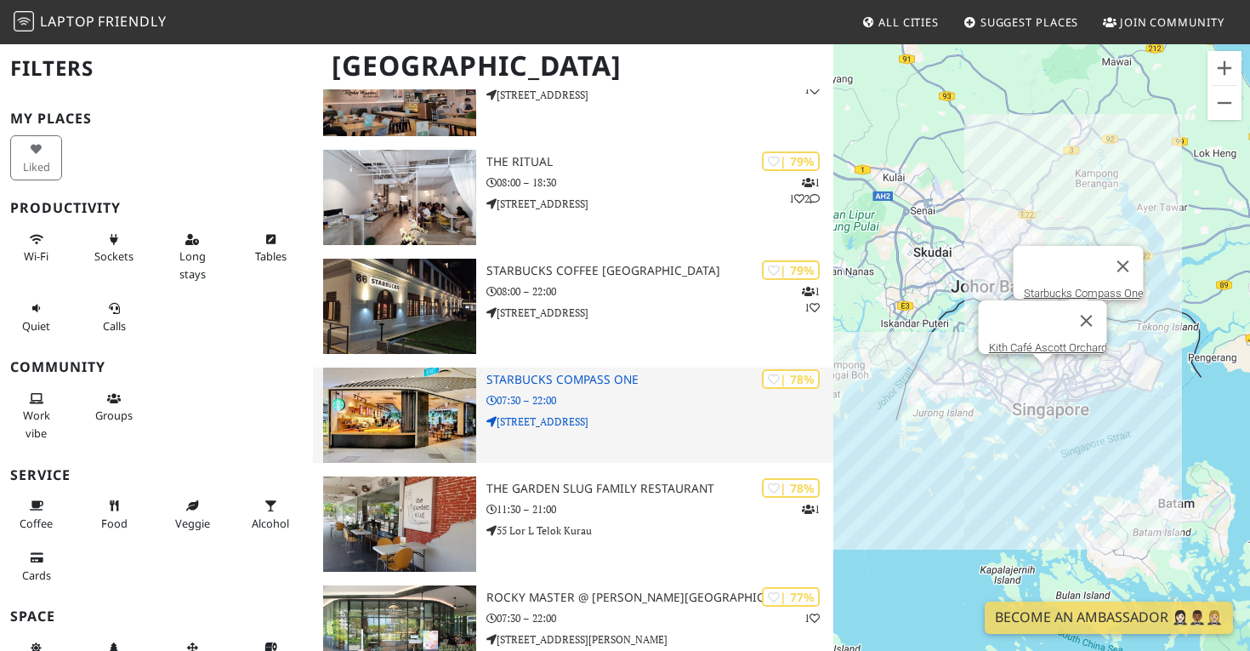
scroll to position [3306, 0]
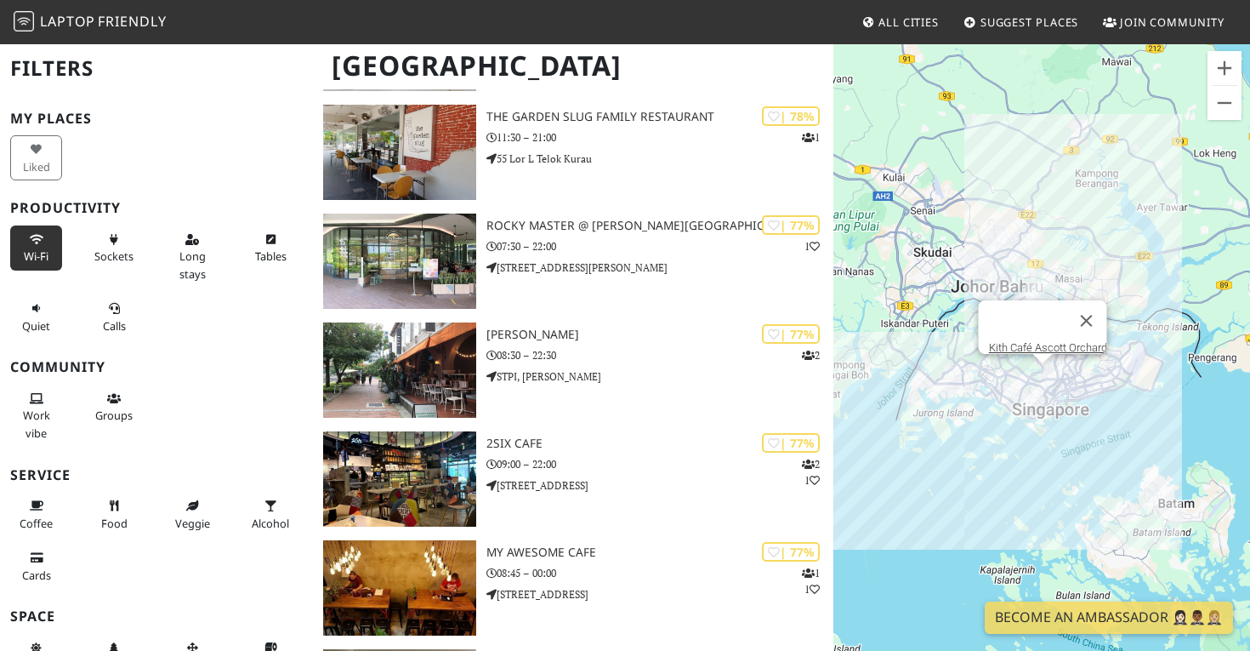
click at [37, 235] on icon at bounding box center [37, 240] width 14 height 11
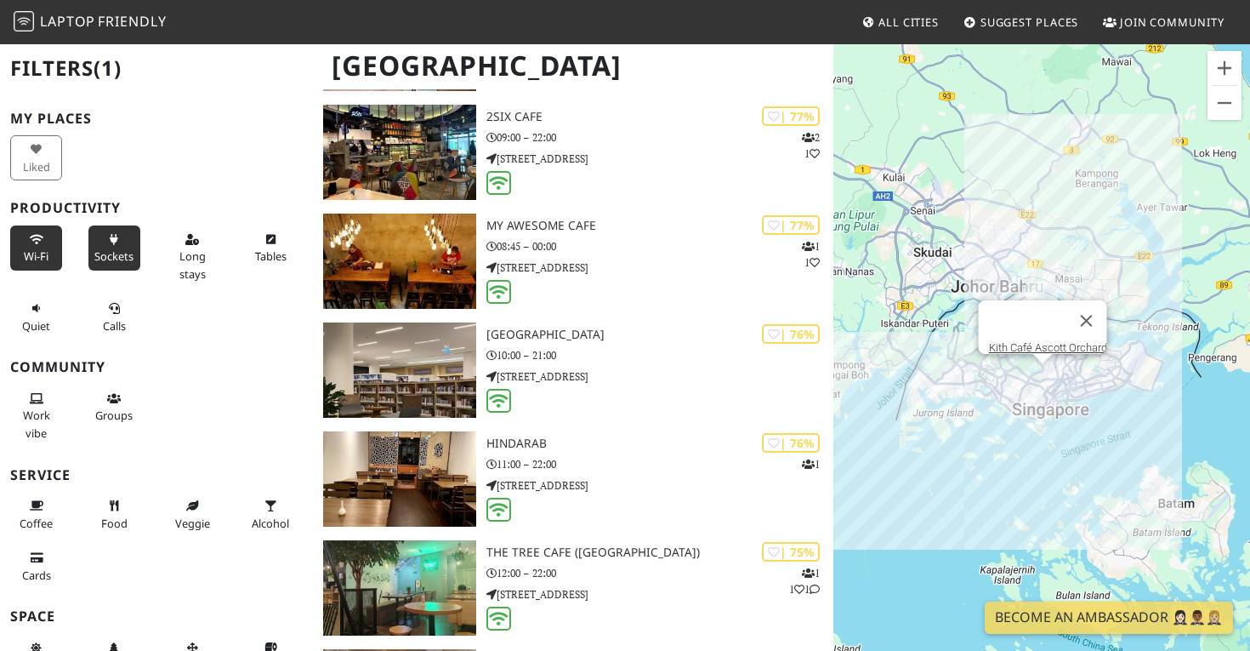
click at [112, 243] on button "Sockets" at bounding box center [114, 247] width 52 height 45
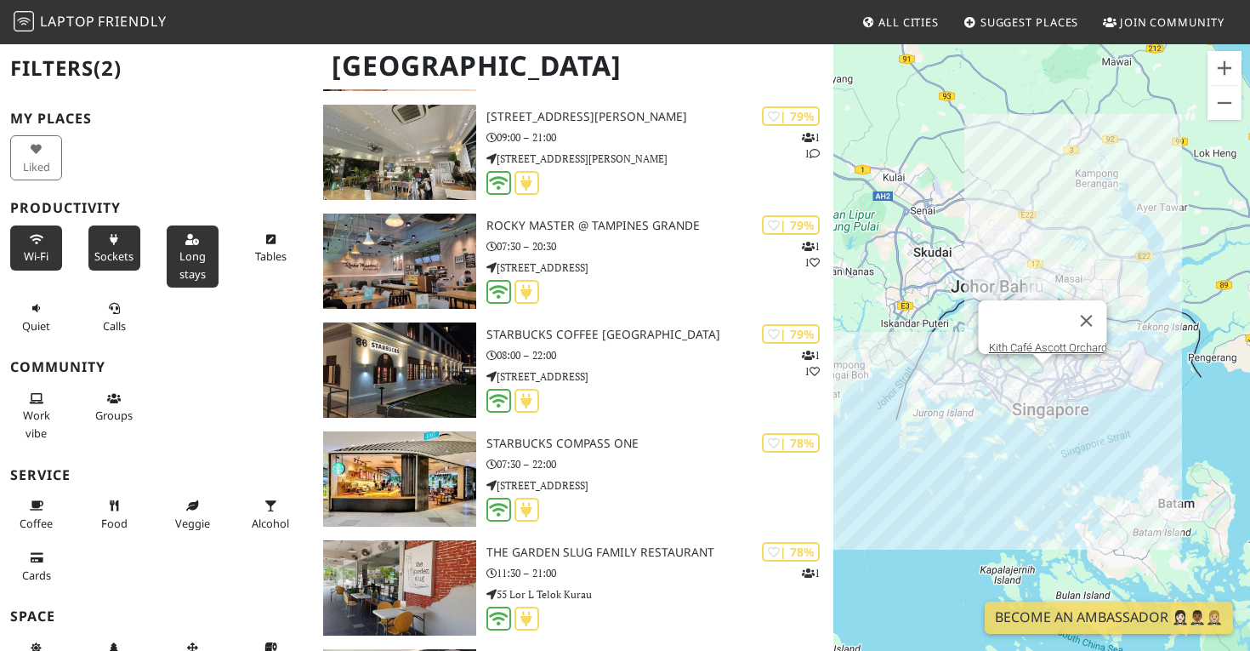
click at [201, 249] on span "Long stays" at bounding box center [192, 264] width 26 height 32
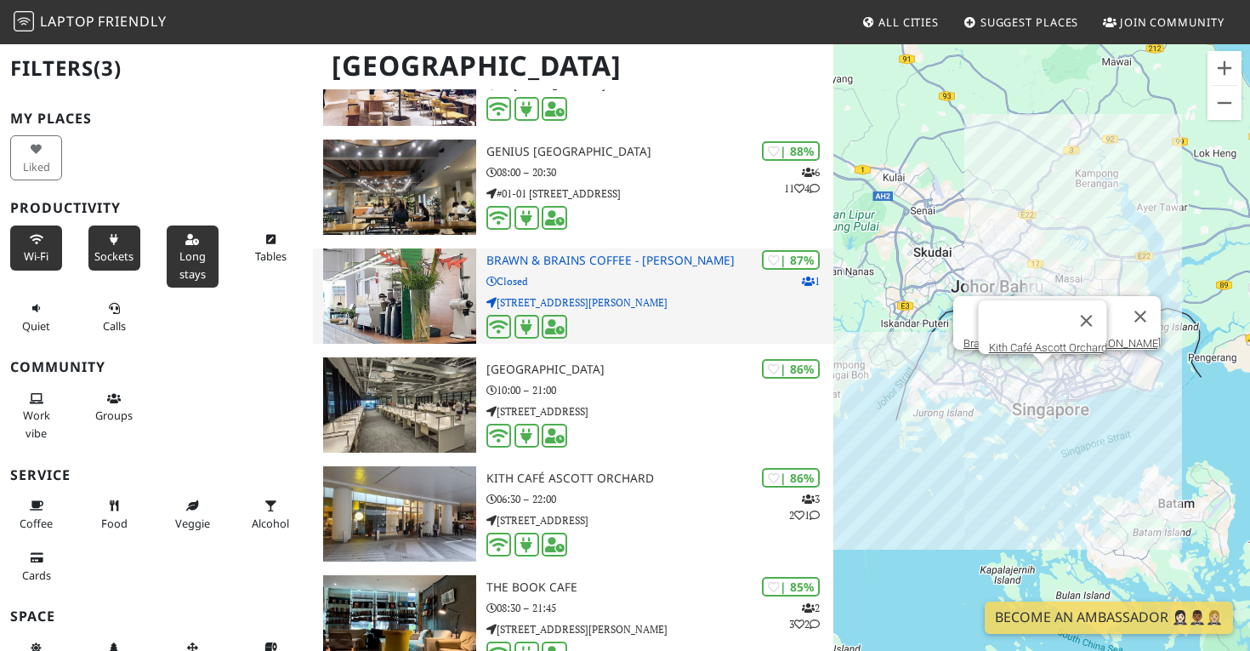
scroll to position [350, 0]
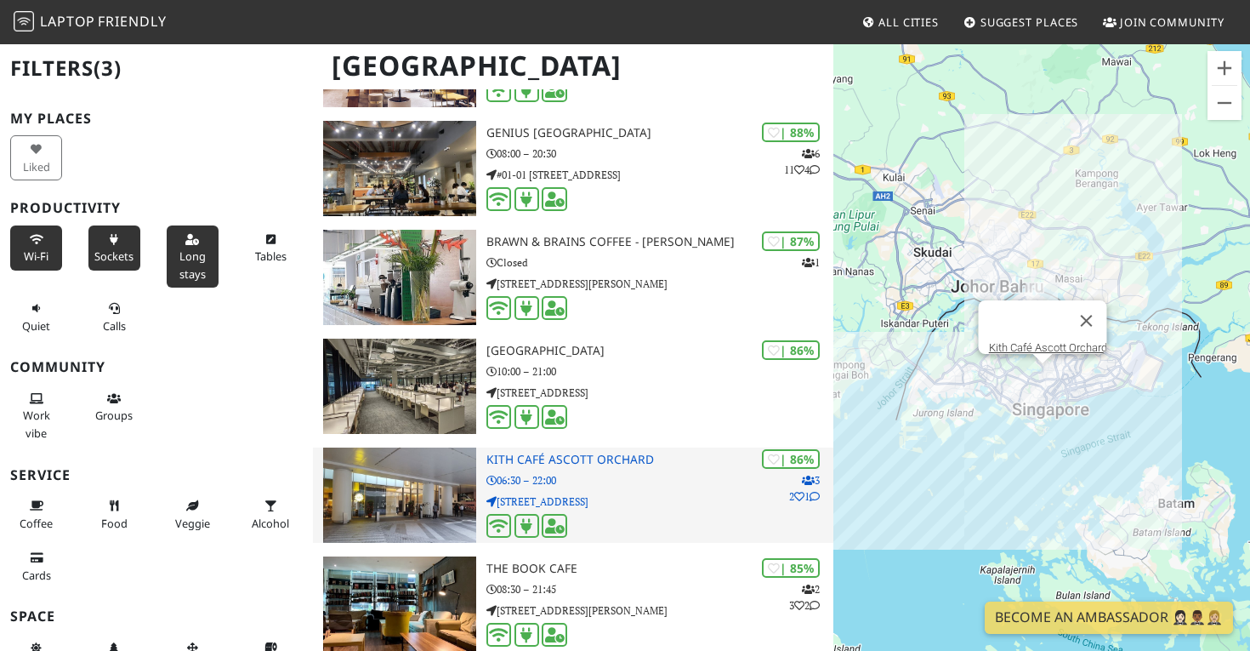
click at [661, 478] on p "06:30 – 22:00" at bounding box center [660, 480] width 347 height 16
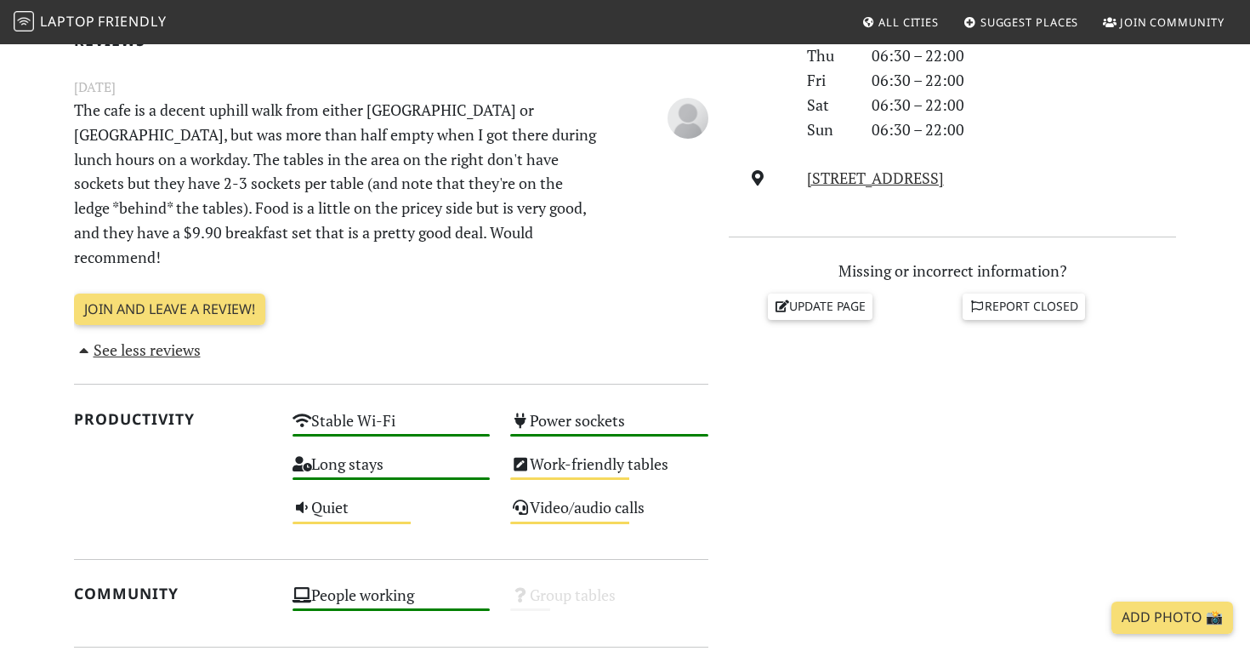
scroll to position [572, 0]
